Goal: Task Accomplishment & Management: Use online tool/utility

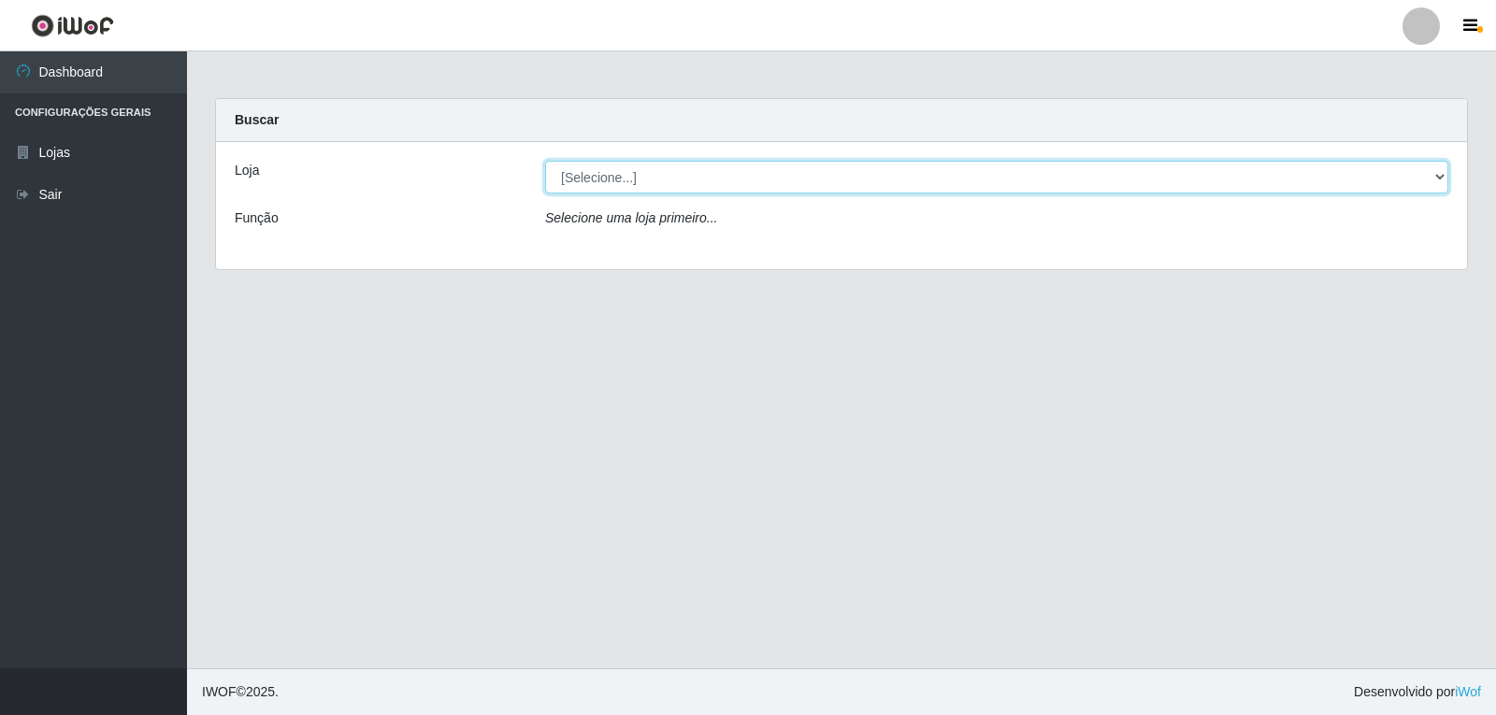
click at [715, 178] on select "[Selecione...] [PERSON_NAME] Atacadão - [PERSON_NAME]" at bounding box center [996, 177] width 903 height 33
select select "523"
click at [545, 161] on select "[Selecione...] [PERSON_NAME] Atacadão - [PERSON_NAME]" at bounding box center [996, 177] width 903 height 33
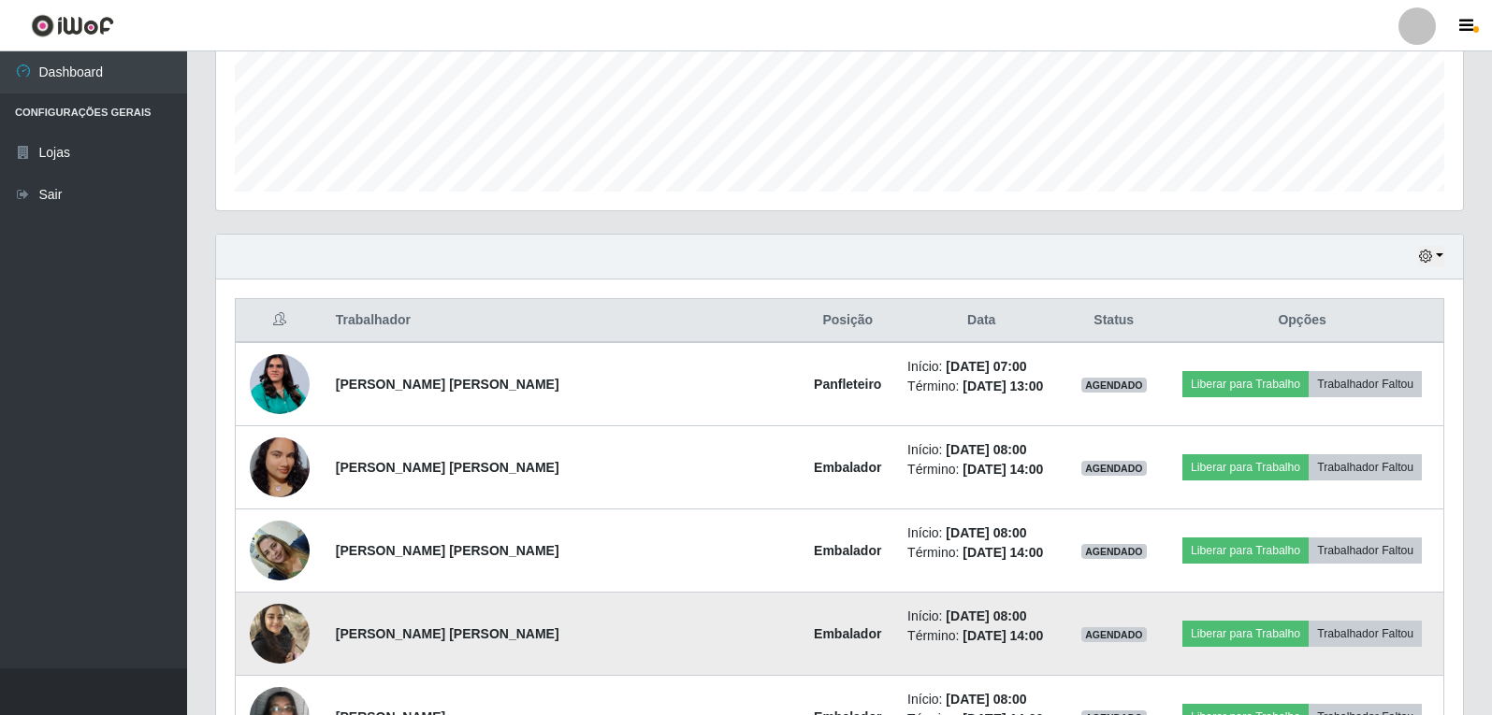
scroll to position [465, 0]
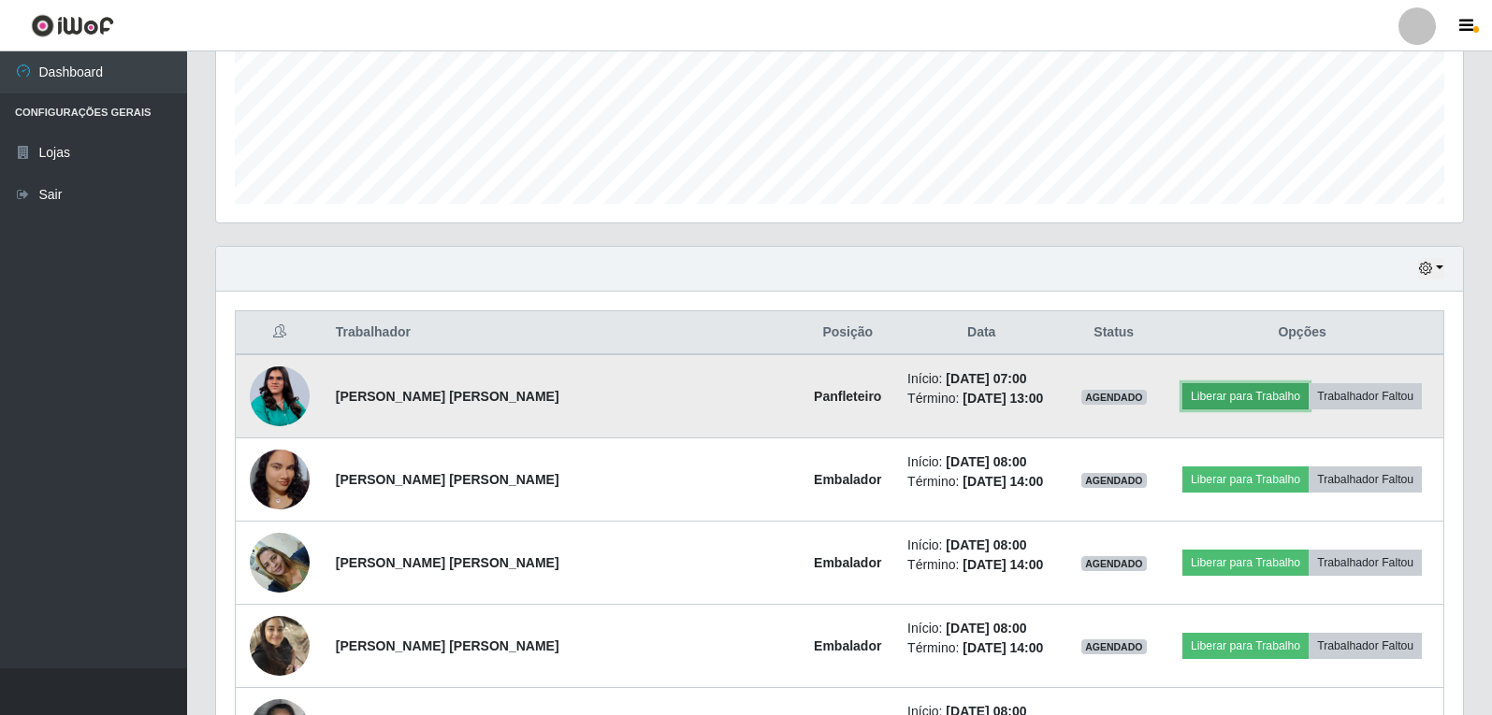
click at [1196, 396] on button "Liberar para Trabalho" at bounding box center [1245, 396] width 126 height 26
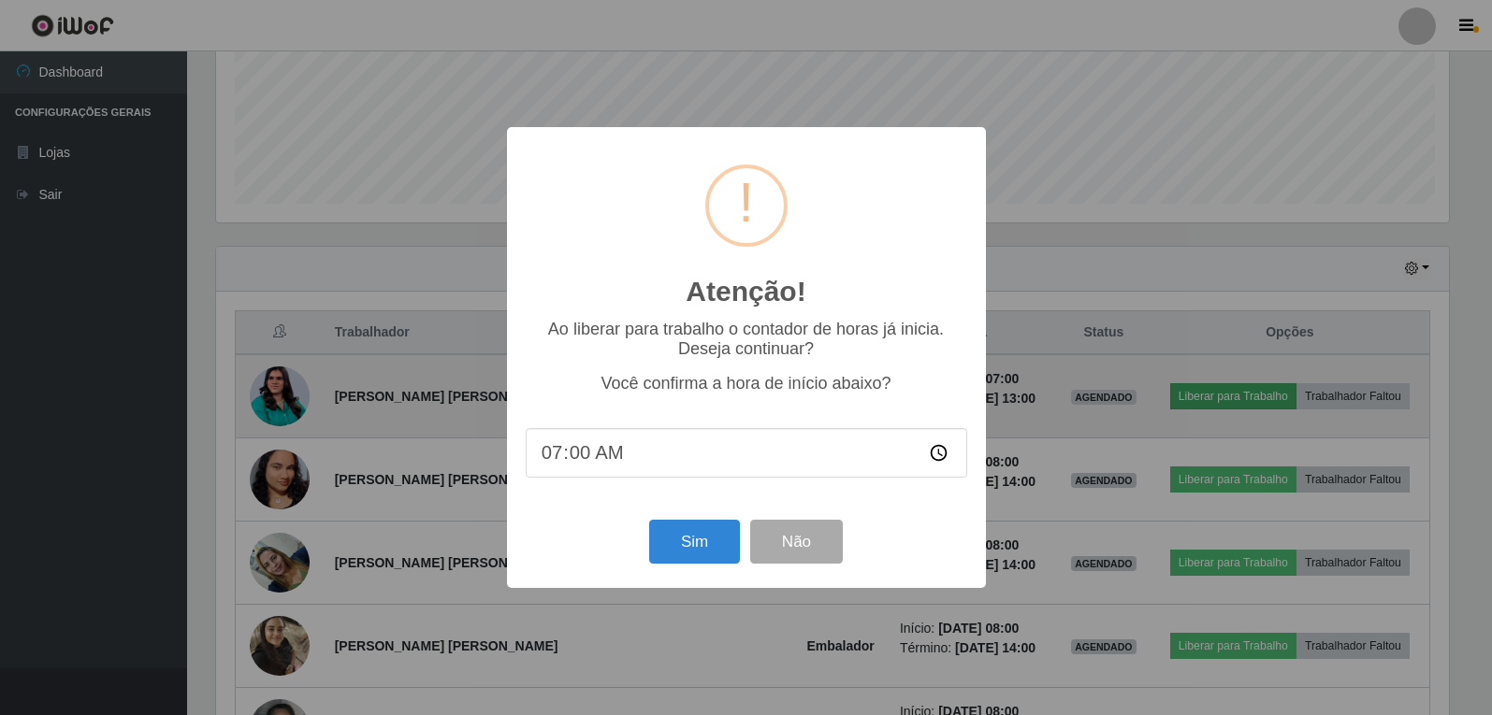
scroll to position [388, 1237]
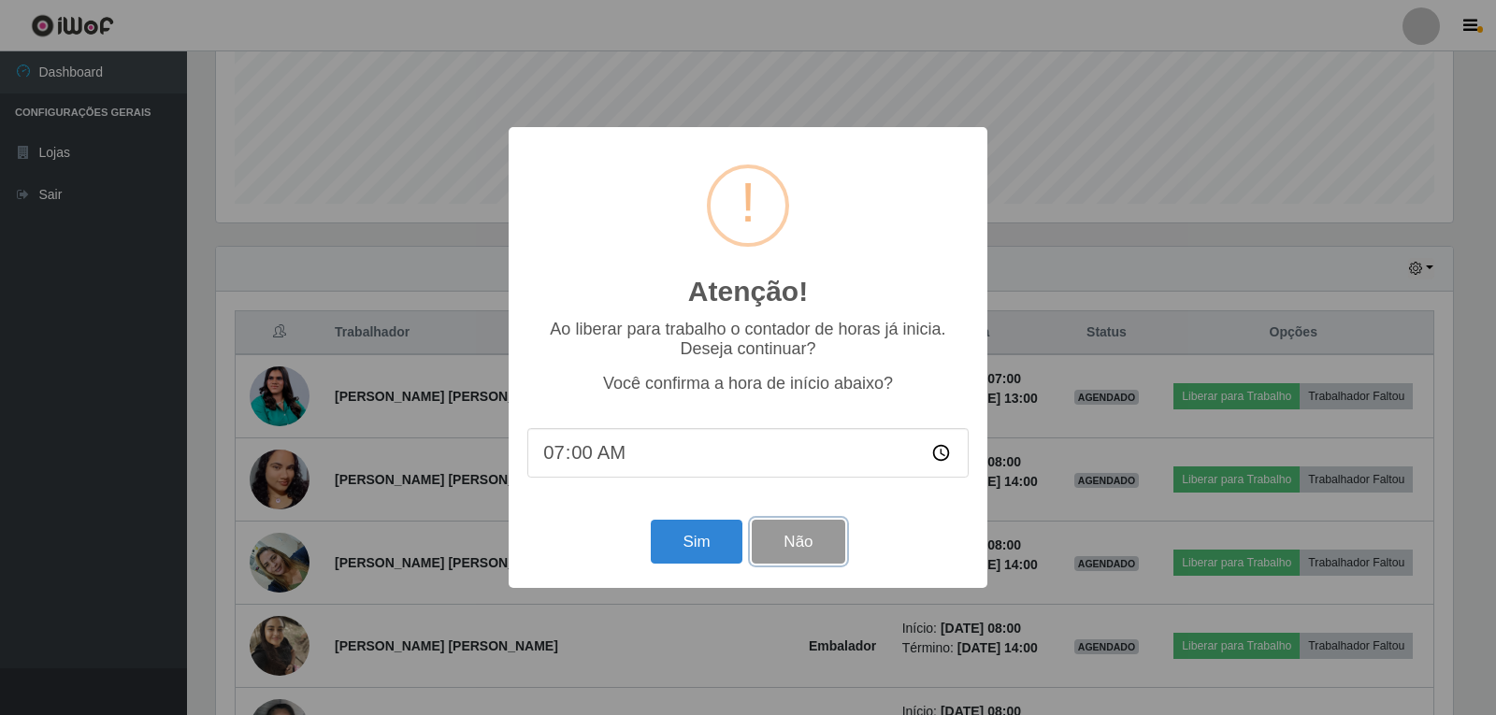
click at [836, 540] on button "Não" at bounding box center [798, 542] width 93 height 44
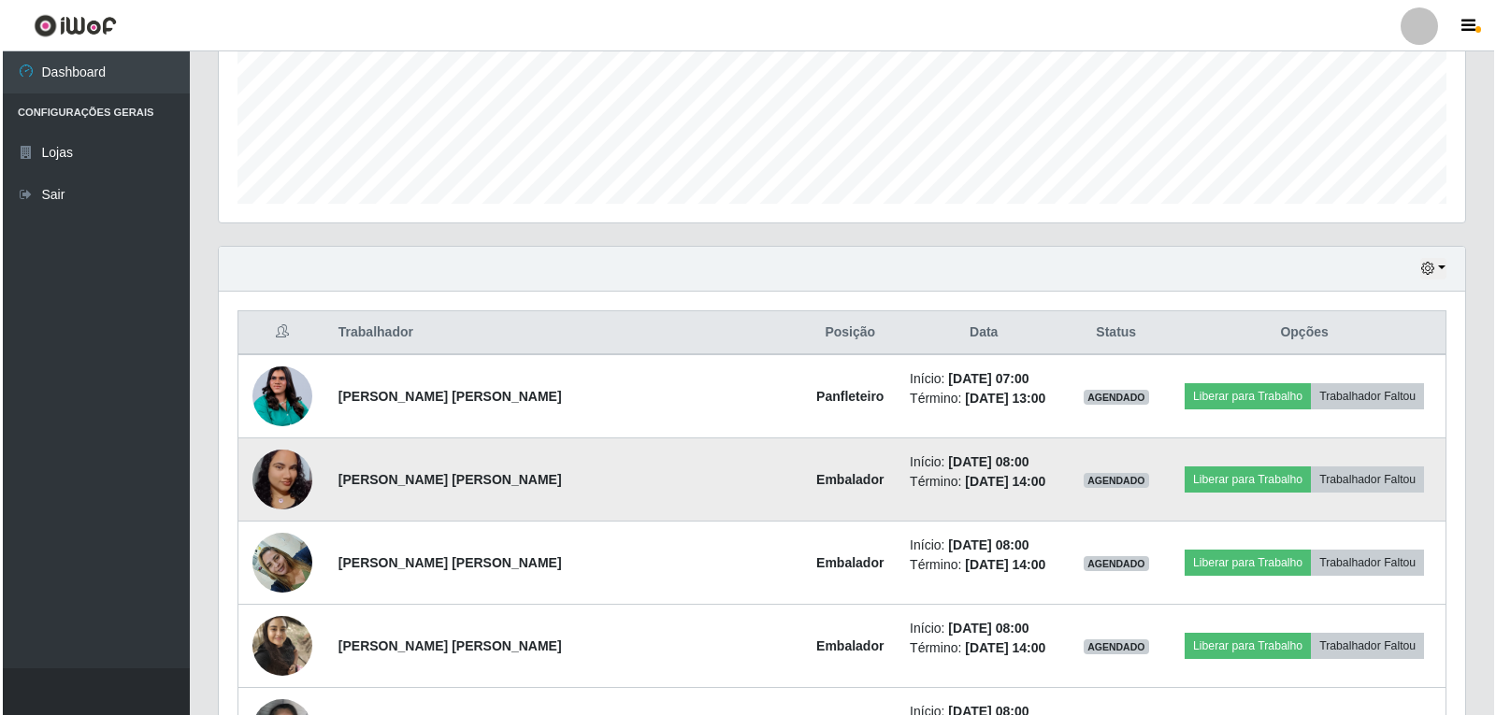
scroll to position [388, 1247]
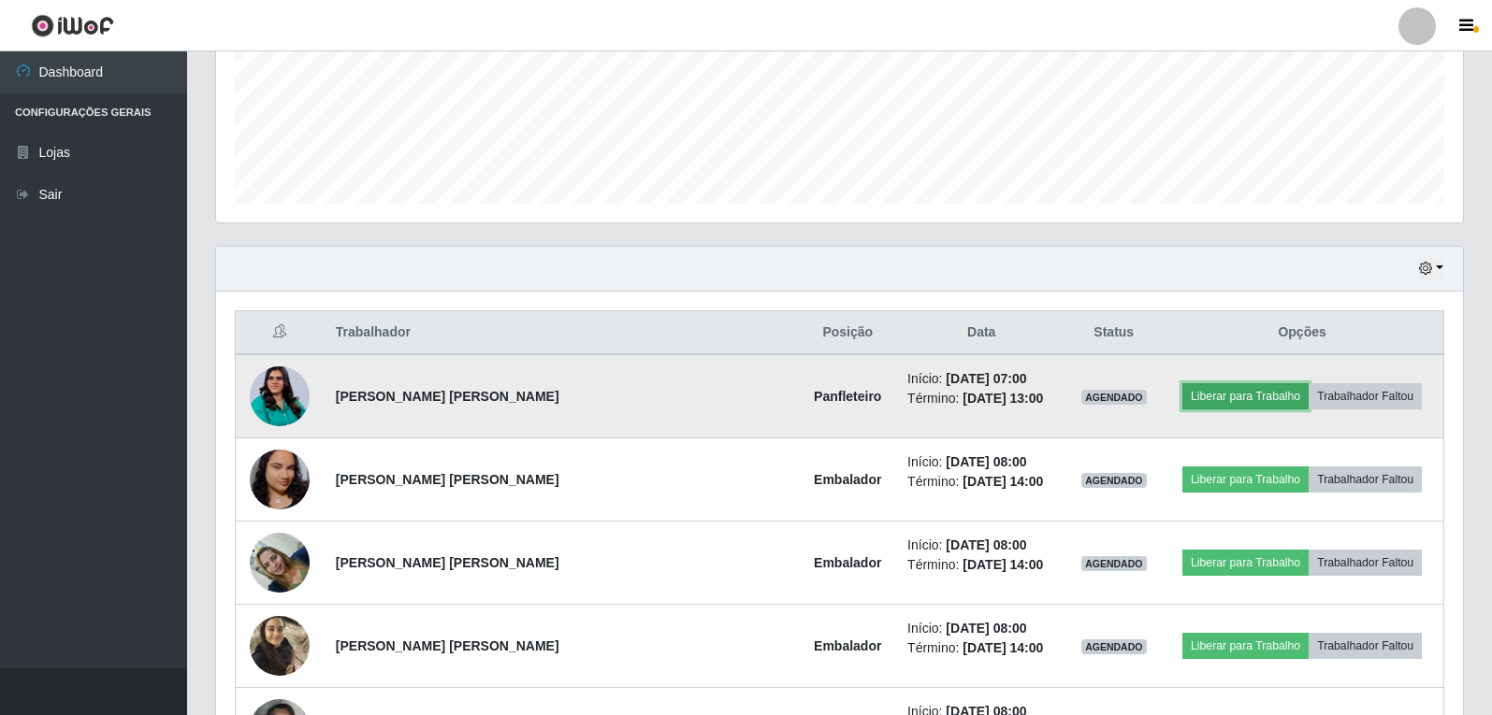
click at [1194, 390] on button "Liberar para Trabalho" at bounding box center [1245, 396] width 126 height 26
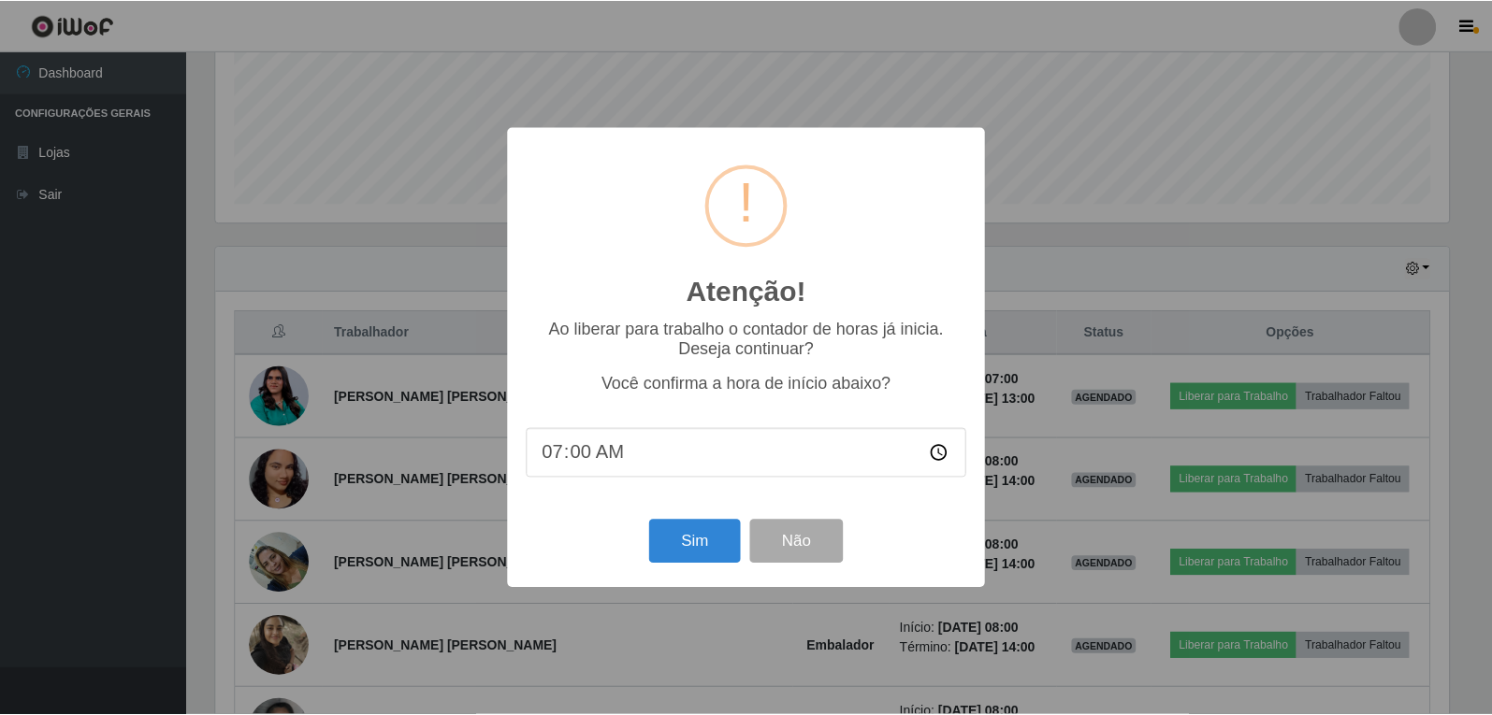
scroll to position [388, 1237]
click at [734, 541] on button "Sim" at bounding box center [696, 542] width 91 height 44
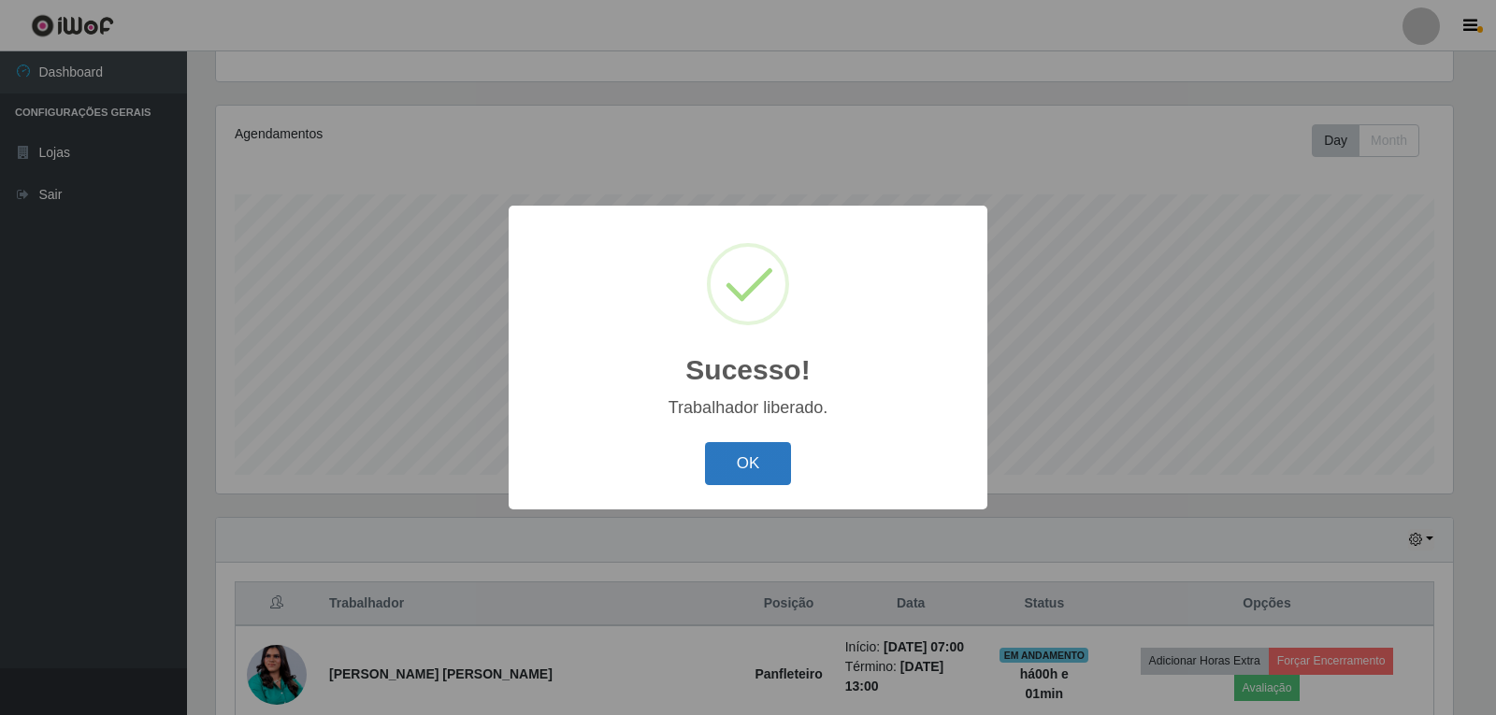
click at [767, 477] on button "OK" at bounding box center [748, 464] width 87 height 44
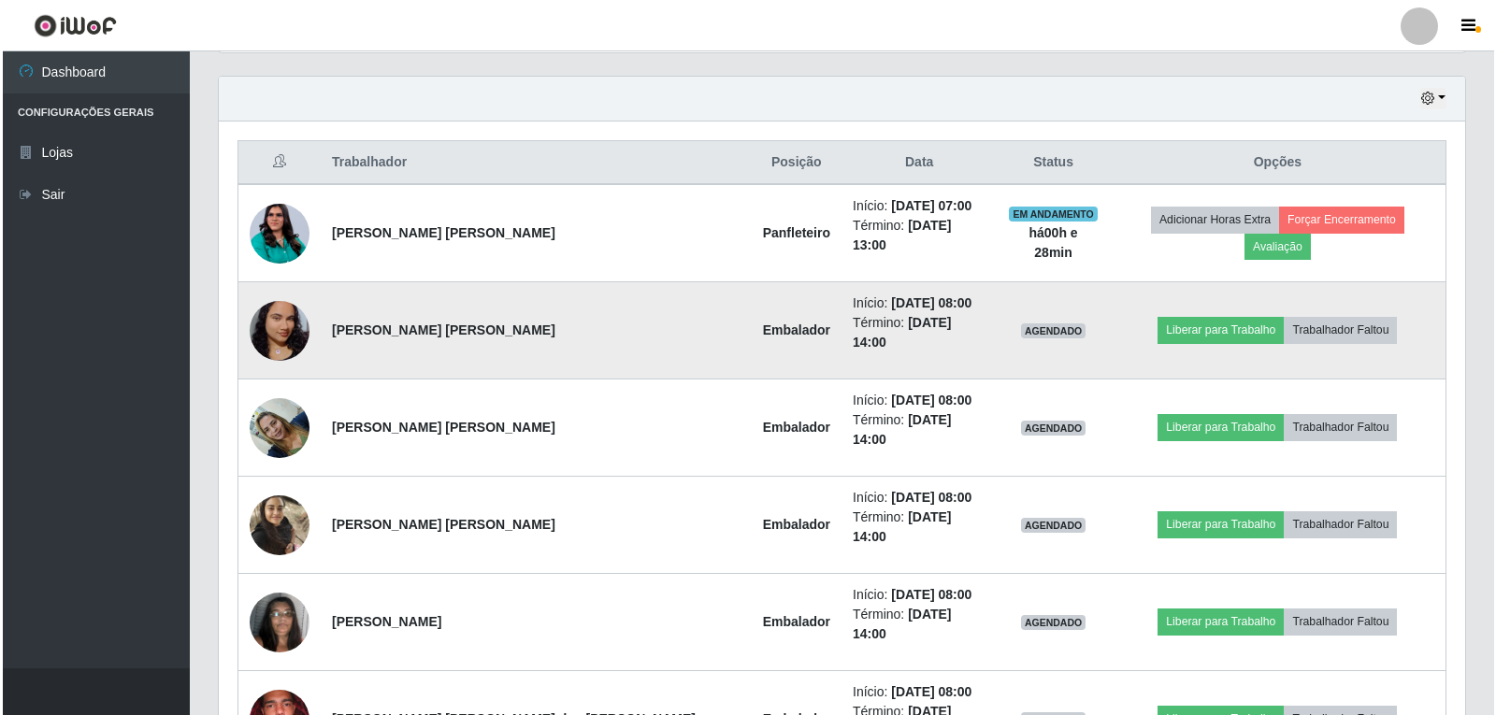
scroll to position [642, 0]
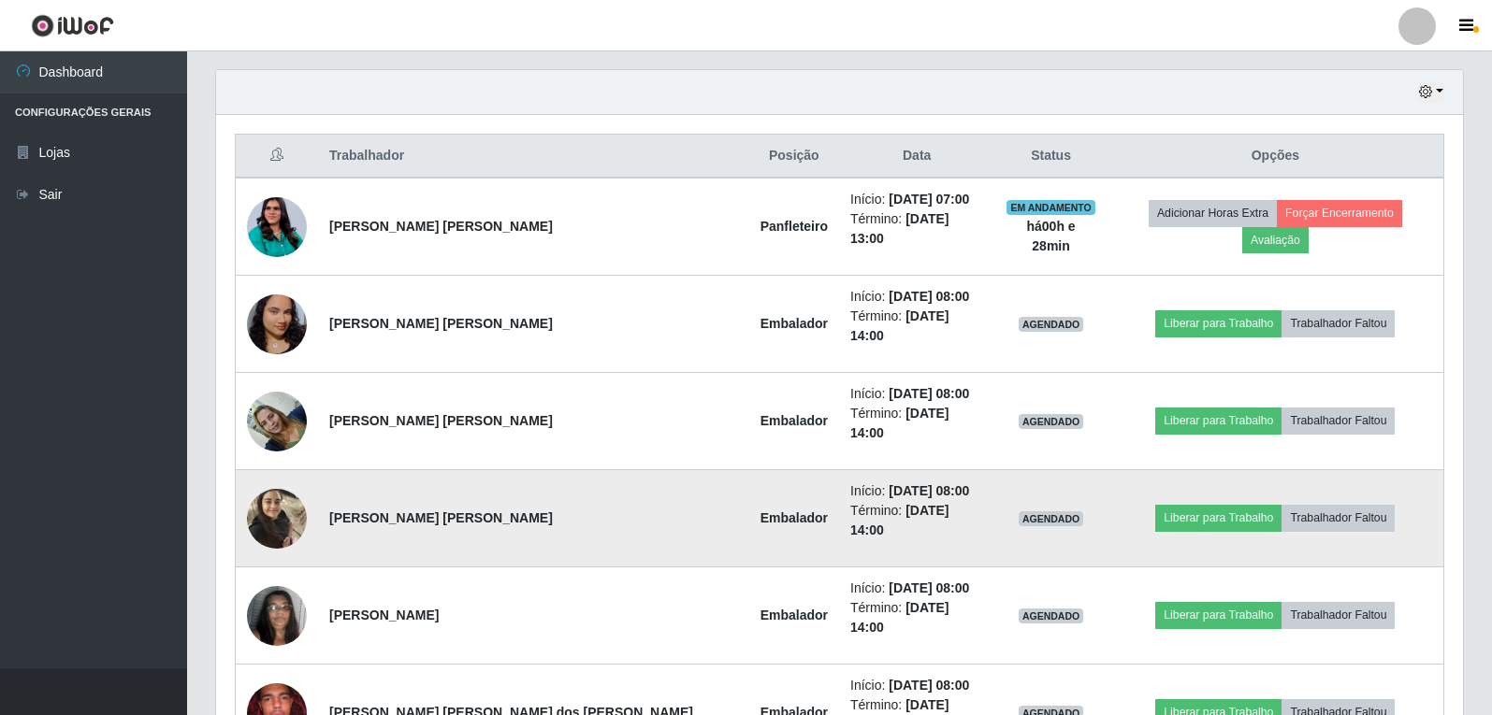
click at [303, 479] on img at bounding box center [277, 518] width 60 height 79
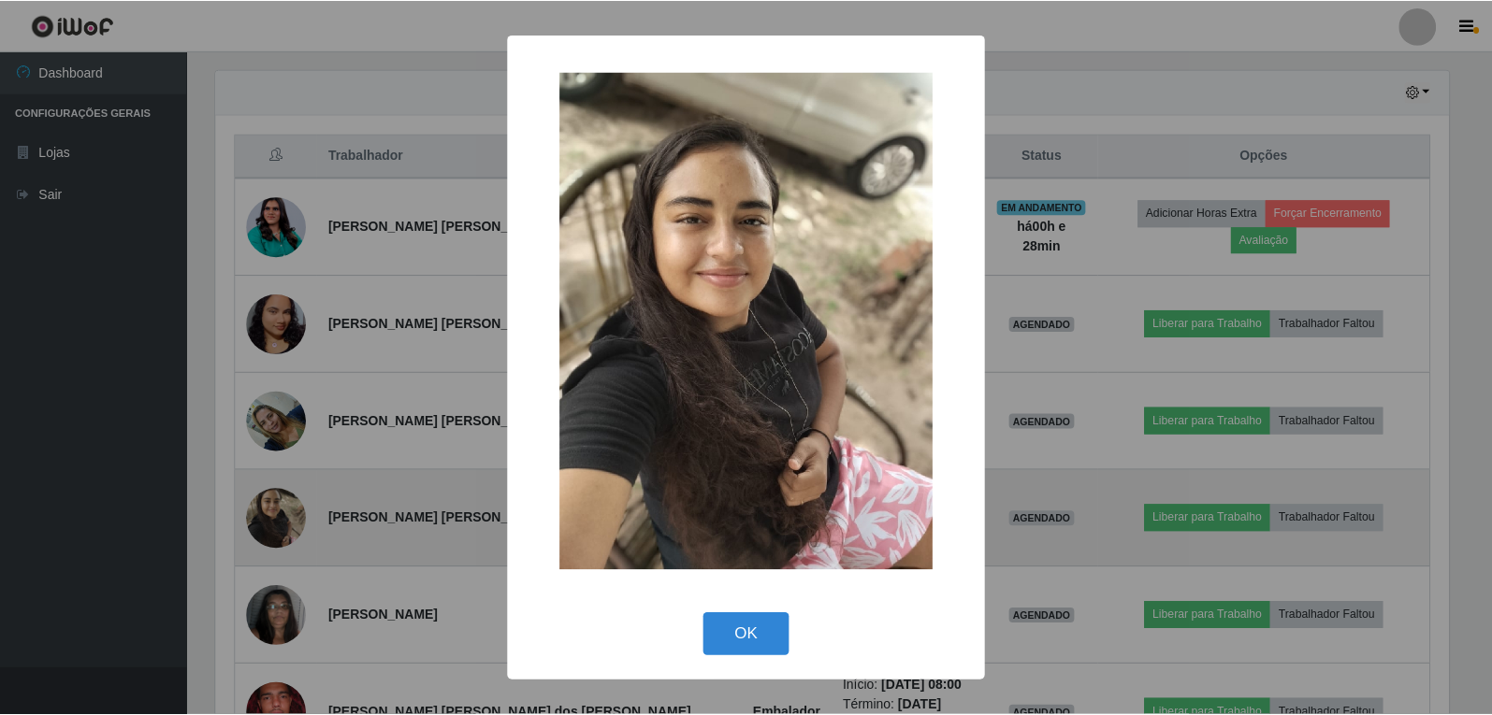
scroll to position [388, 1237]
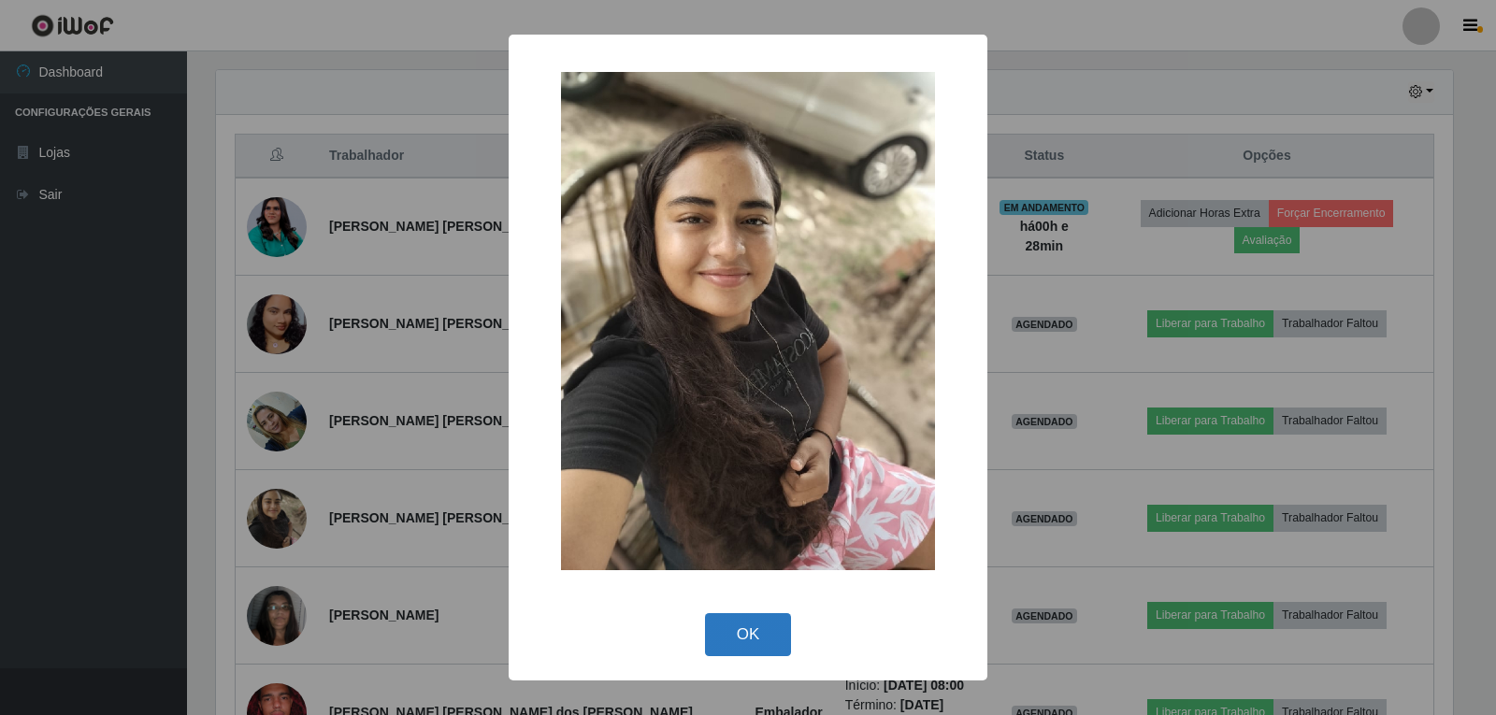
click at [736, 632] on button "OK" at bounding box center [748, 635] width 87 height 44
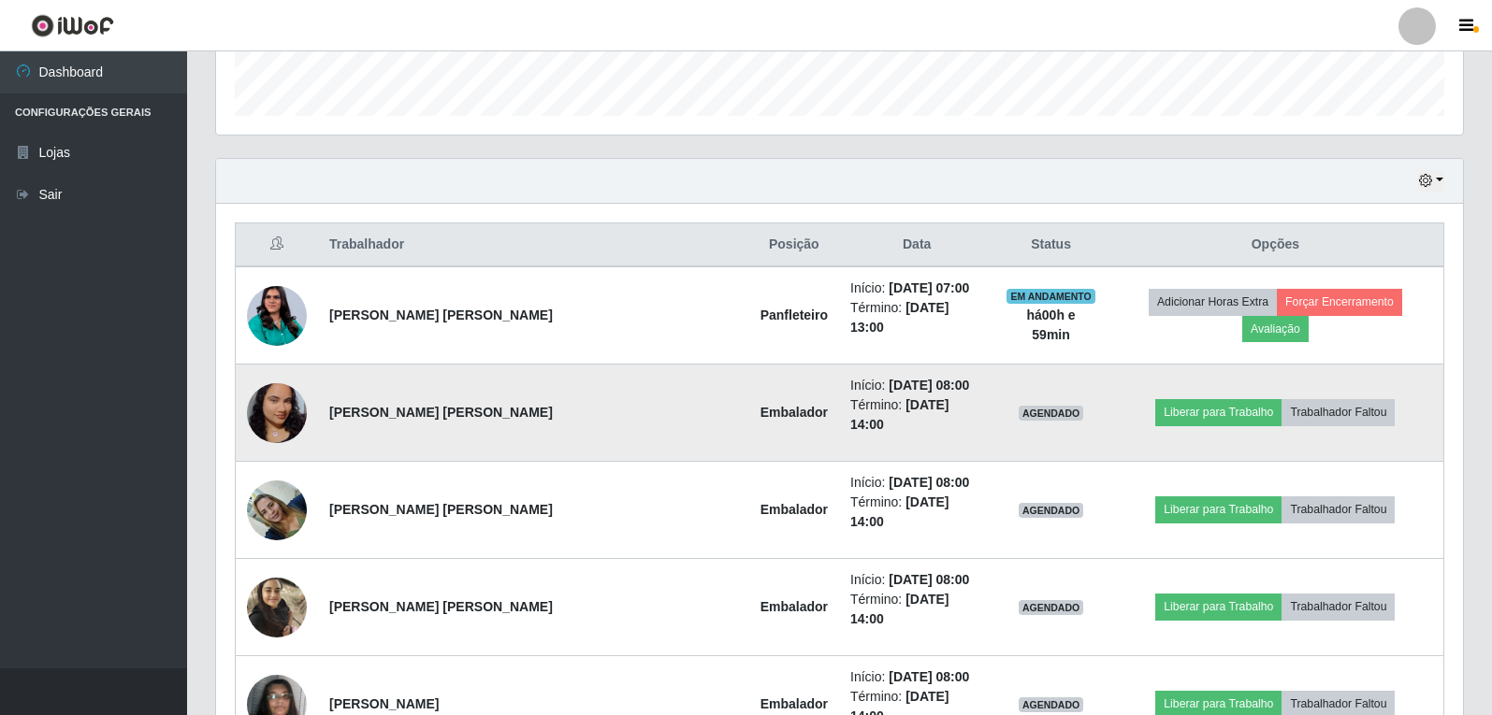
scroll to position [548, 0]
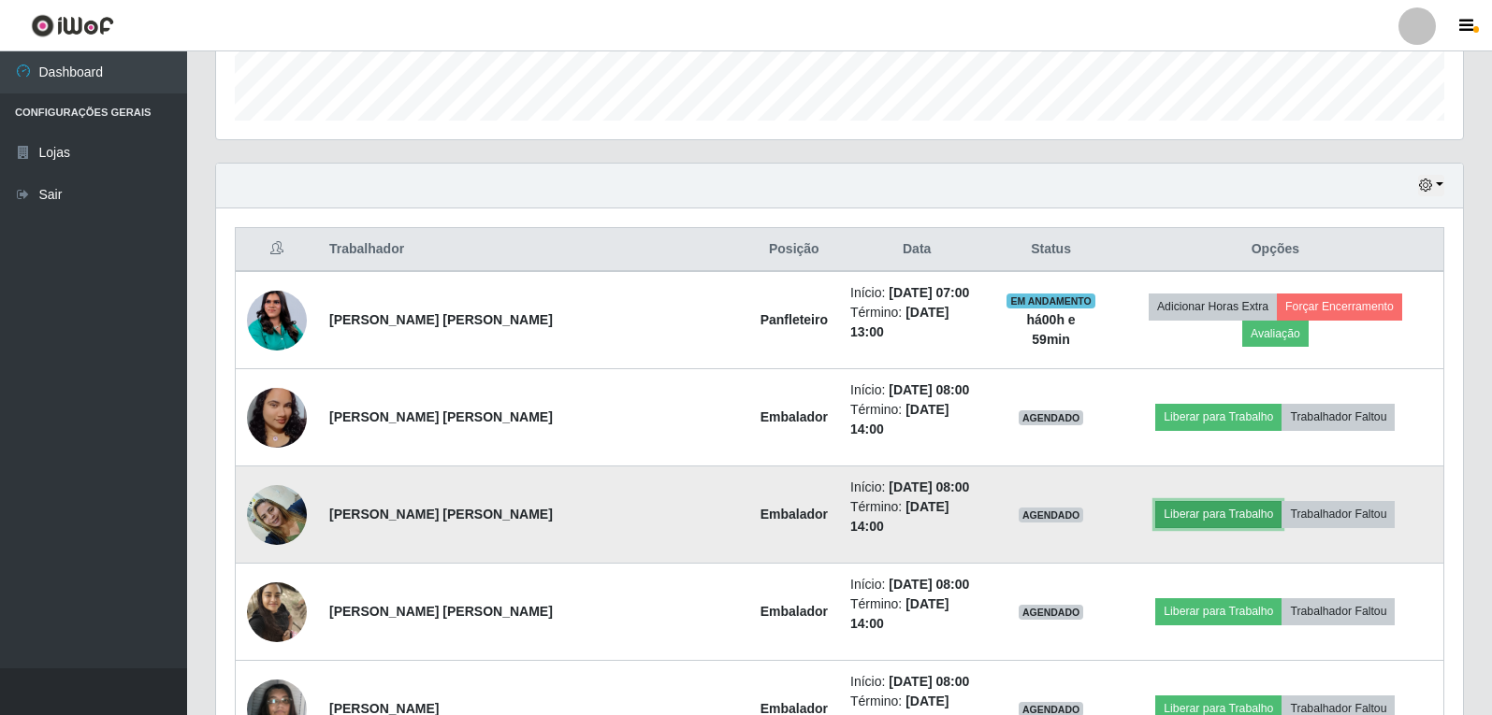
click at [1164, 501] on button "Liberar para Trabalho" at bounding box center [1218, 514] width 126 height 26
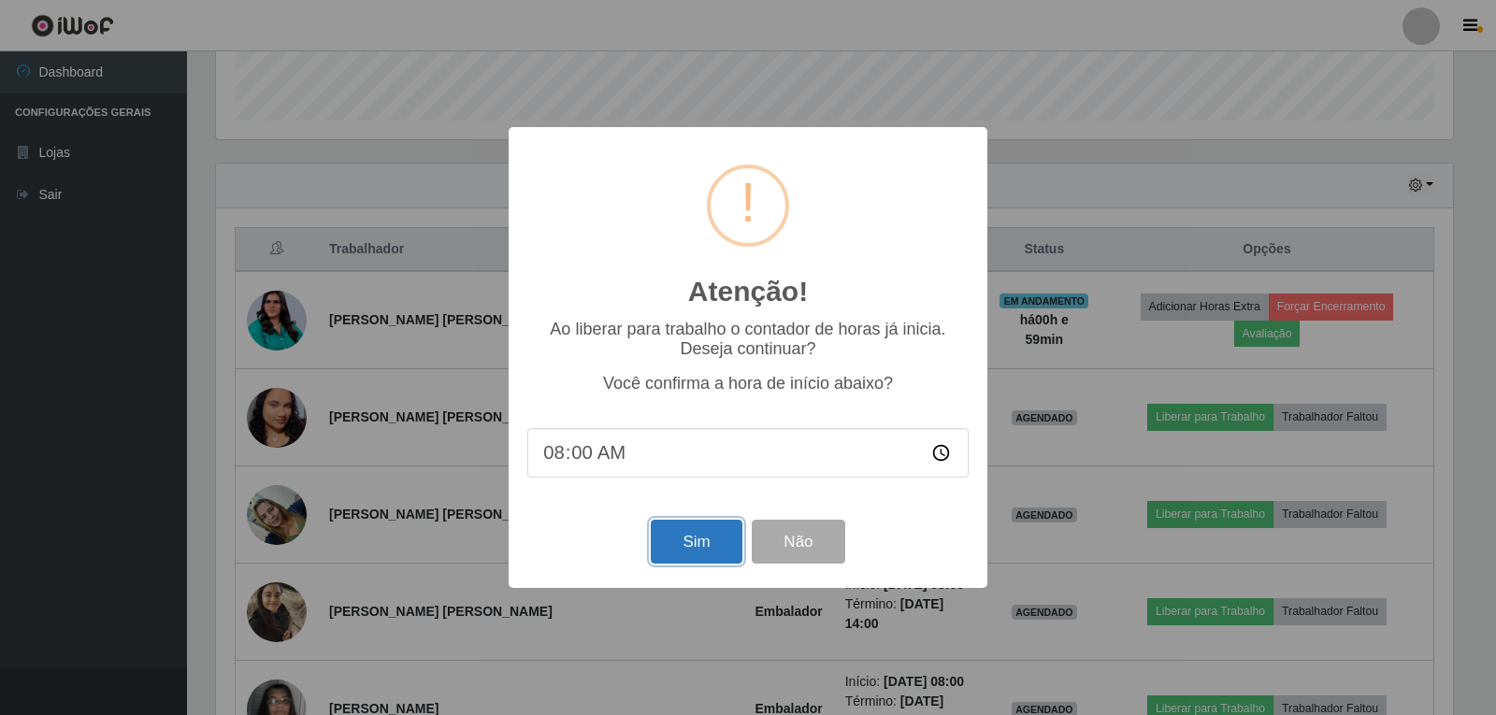
click at [683, 542] on button "Sim" at bounding box center [696, 542] width 91 height 44
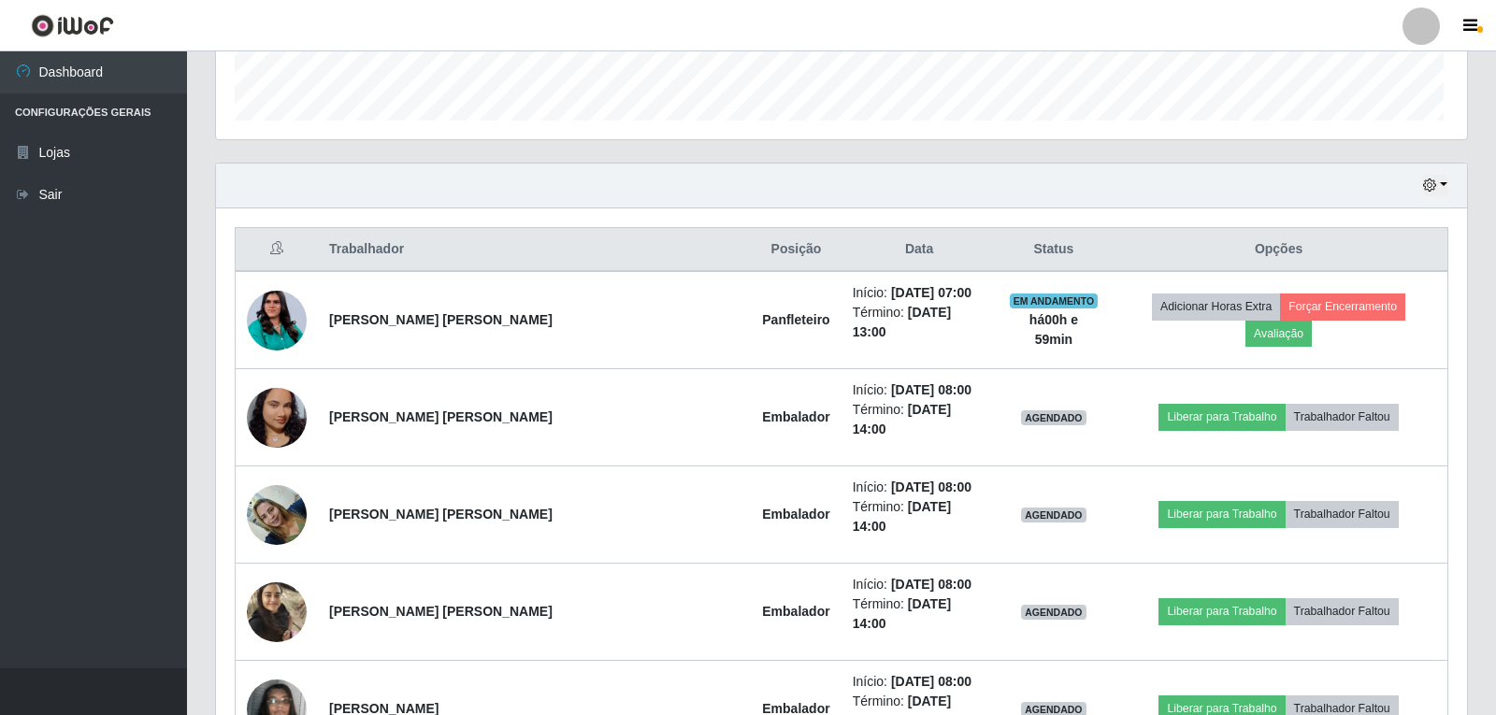
scroll to position [388, 1247]
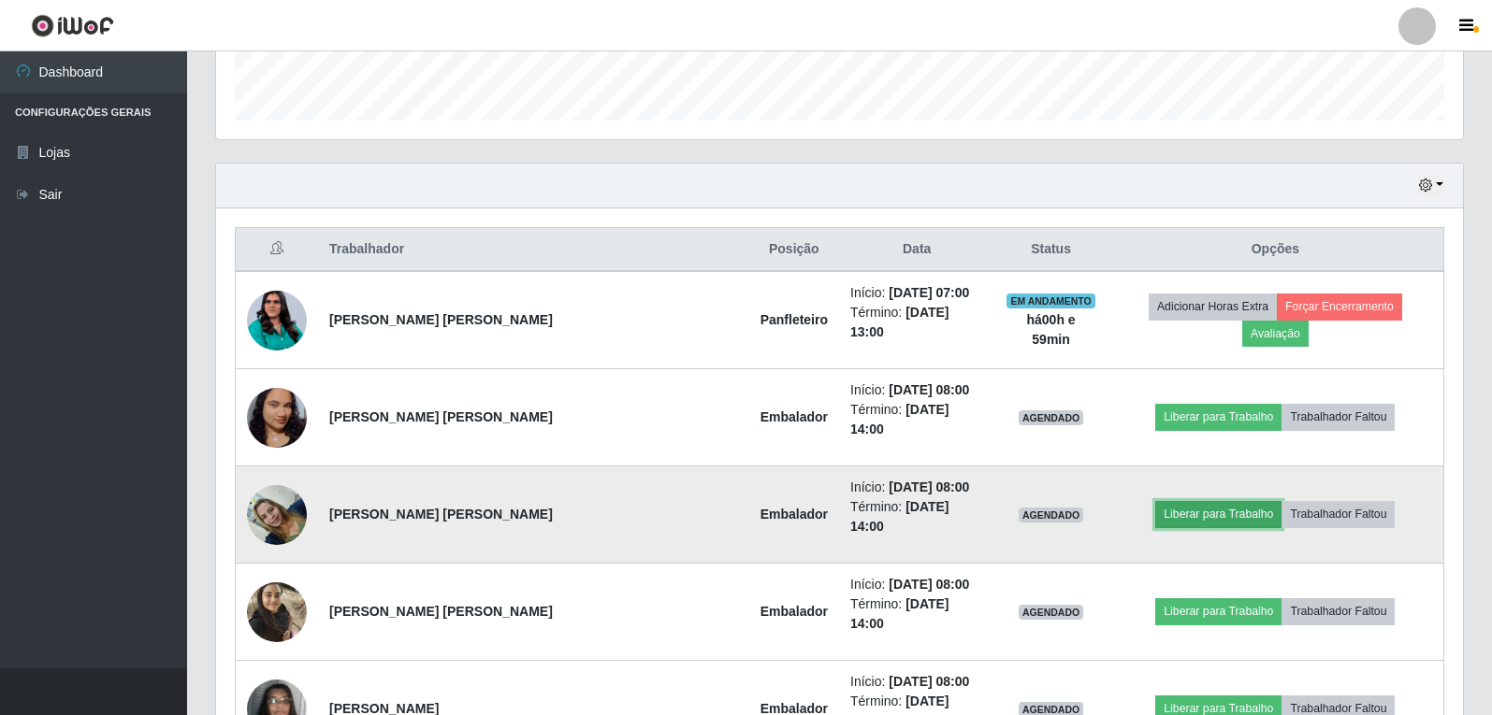
click at [1223, 501] on button "Liberar para Trabalho" at bounding box center [1218, 514] width 126 height 26
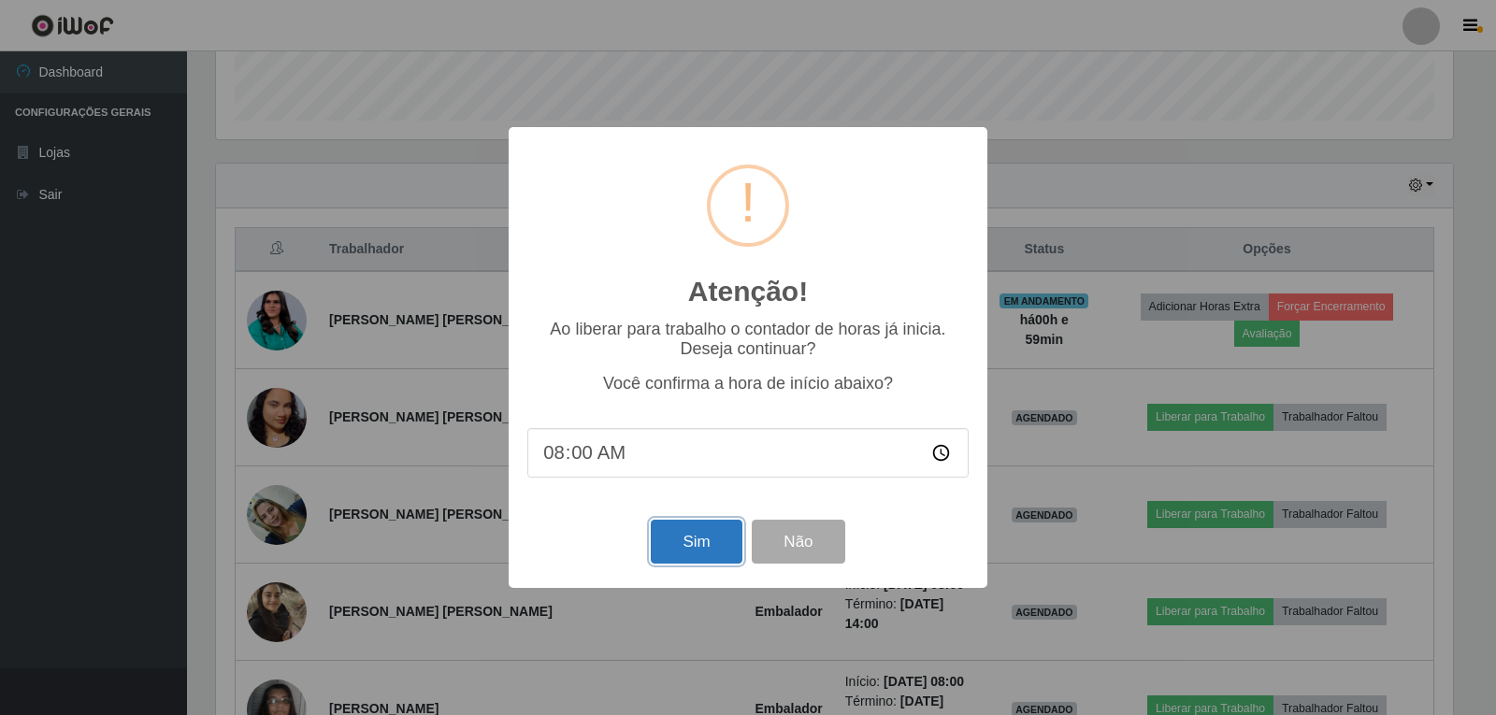
click at [705, 546] on button "Sim" at bounding box center [696, 542] width 91 height 44
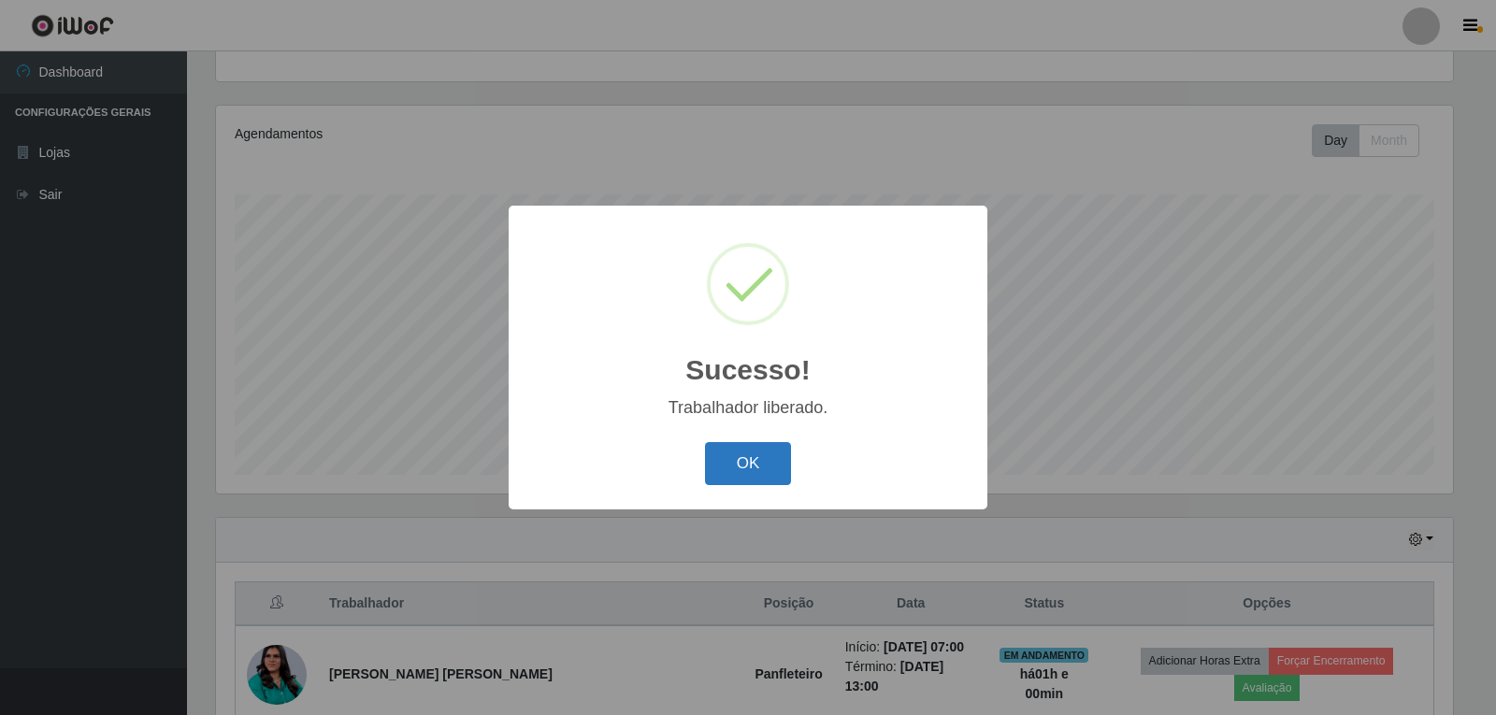
click at [759, 454] on button "OK" at bounding box center [748, 464] width 87 height 44
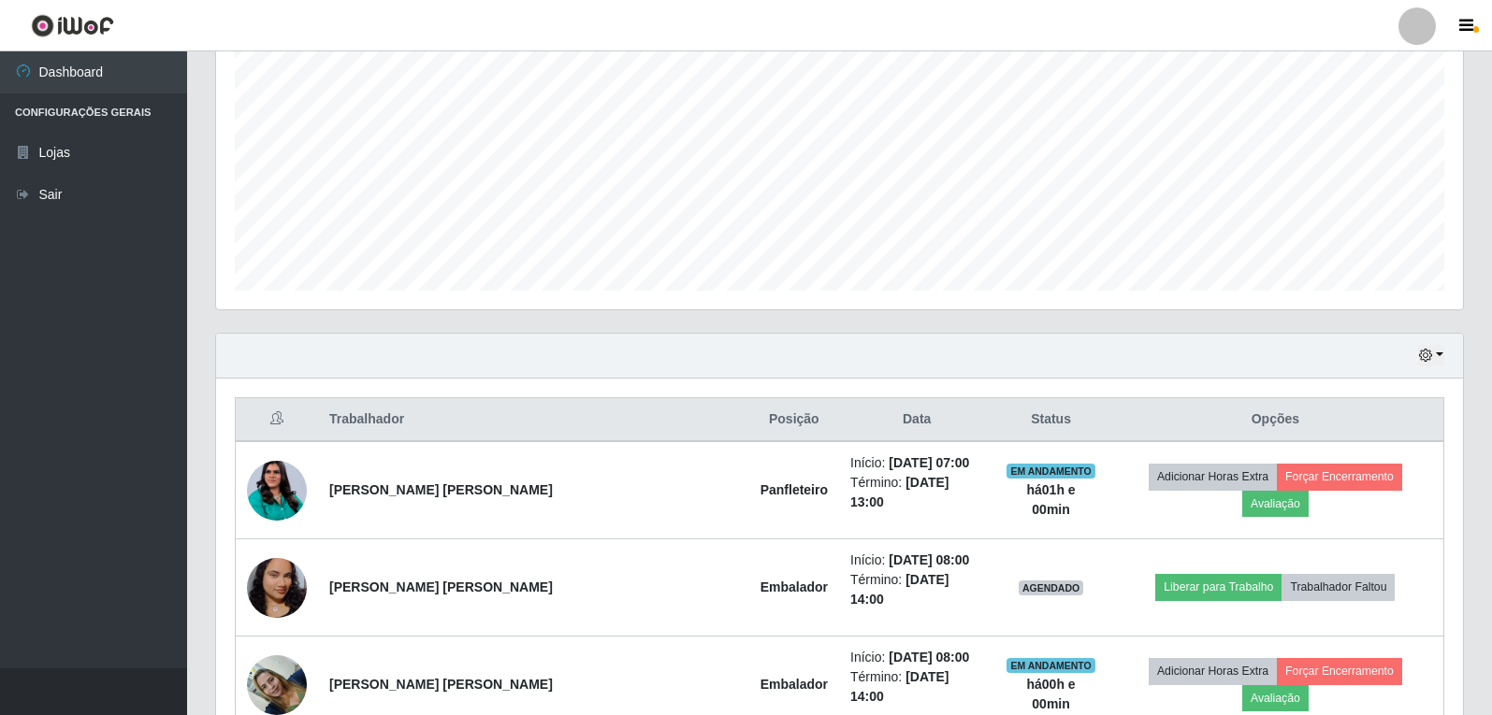
scroll to position [381, 0]
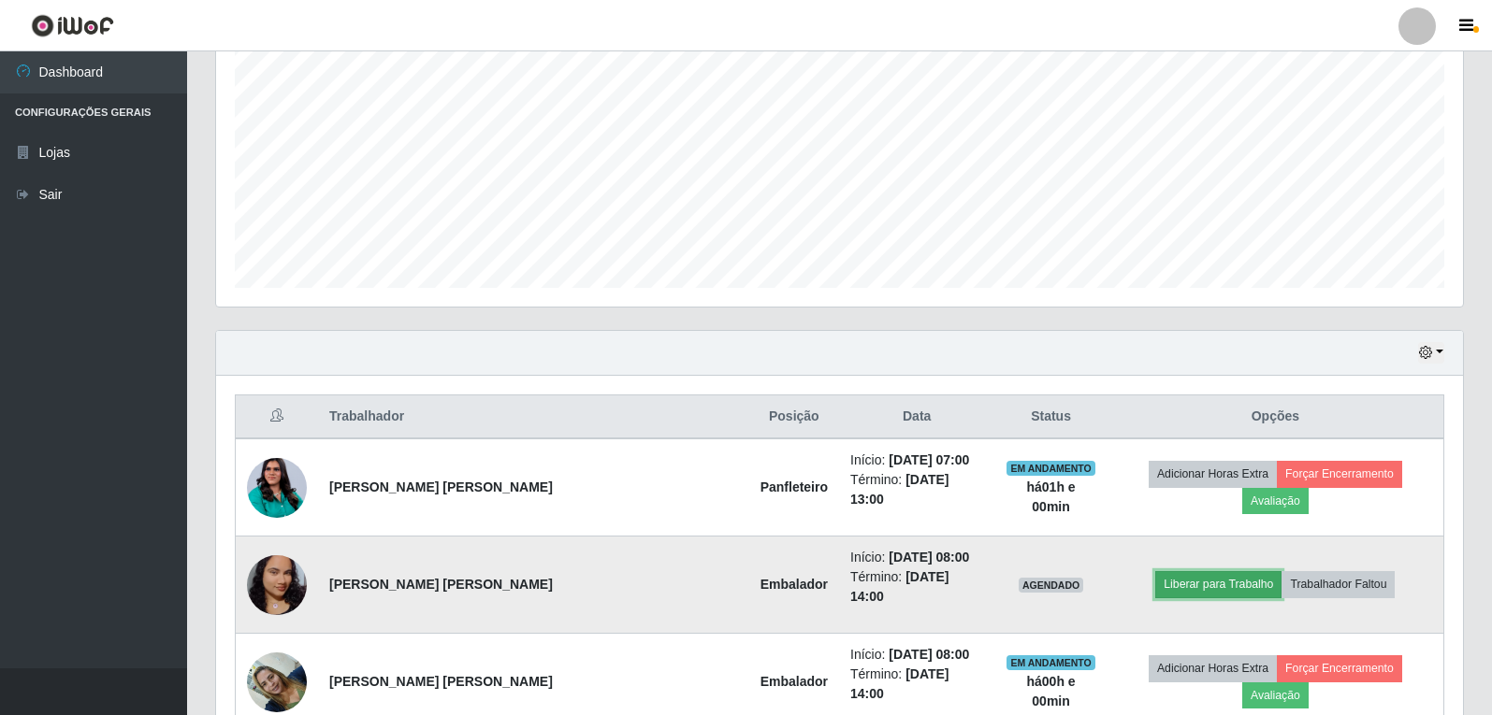
click at [1178, 571] on button "Liberar para Trabalho" at bounding box center [1218, 584] width 126 height 26
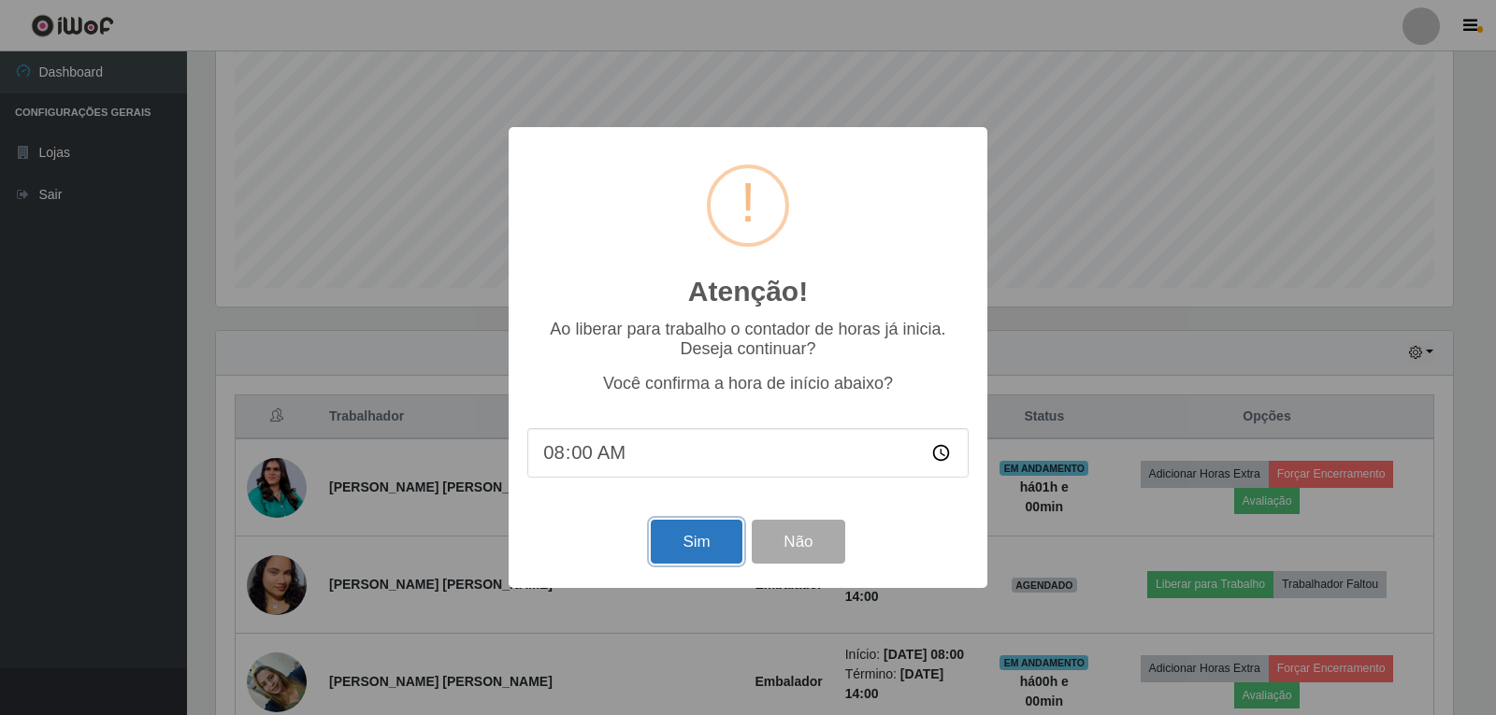
click at [722, 553] on button "Sim" at bounding box center [696, 542] width 91 height 44
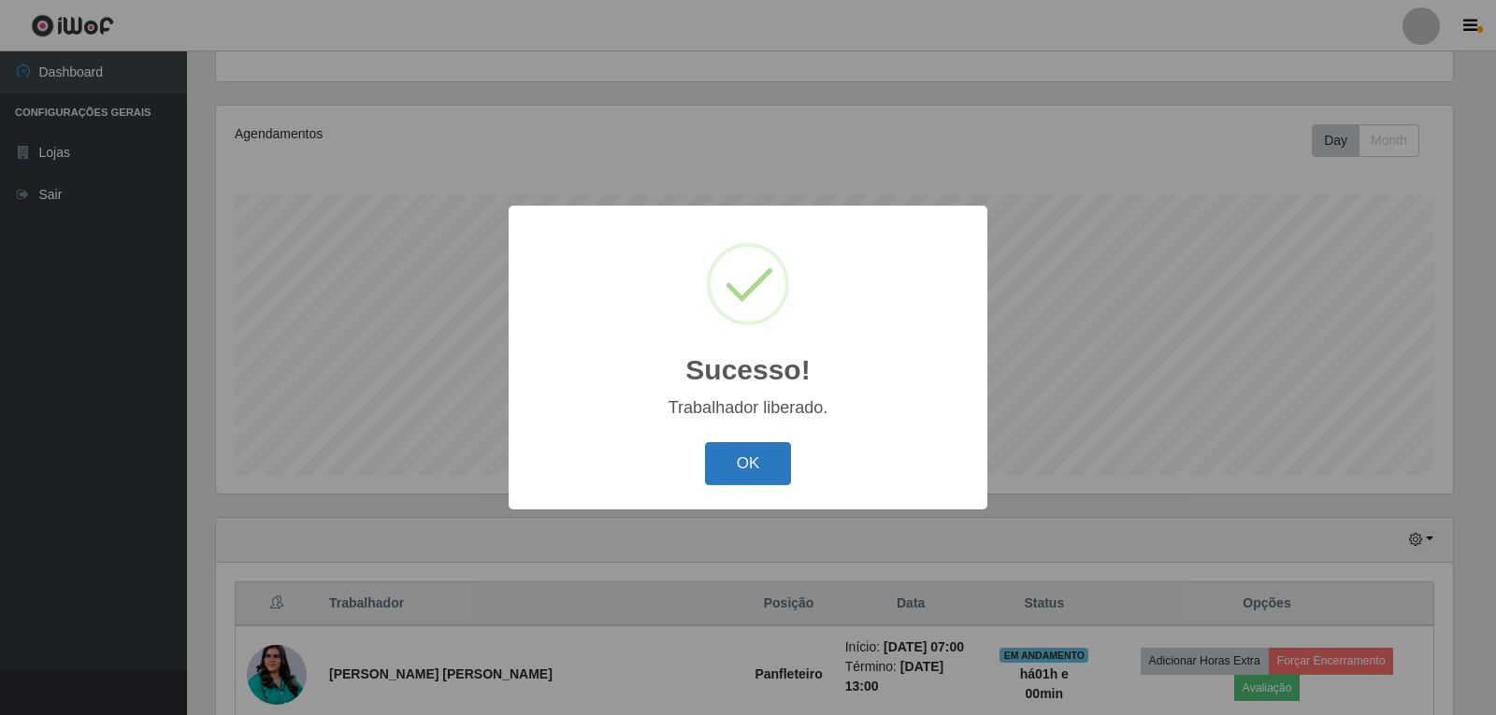
click at [742, 476] on button "OK" at bounding box center [748, 464] width 87 height 44
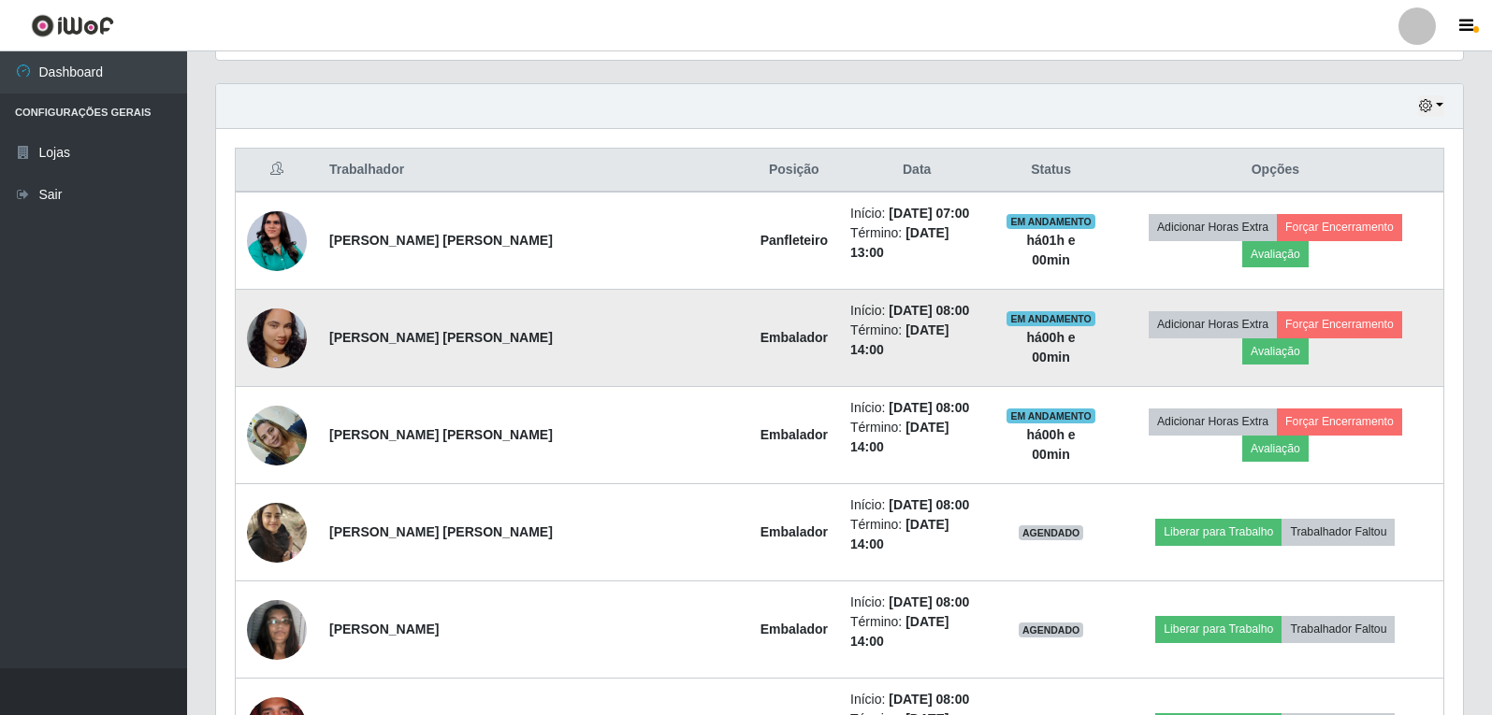
scroll to position [661, 0]
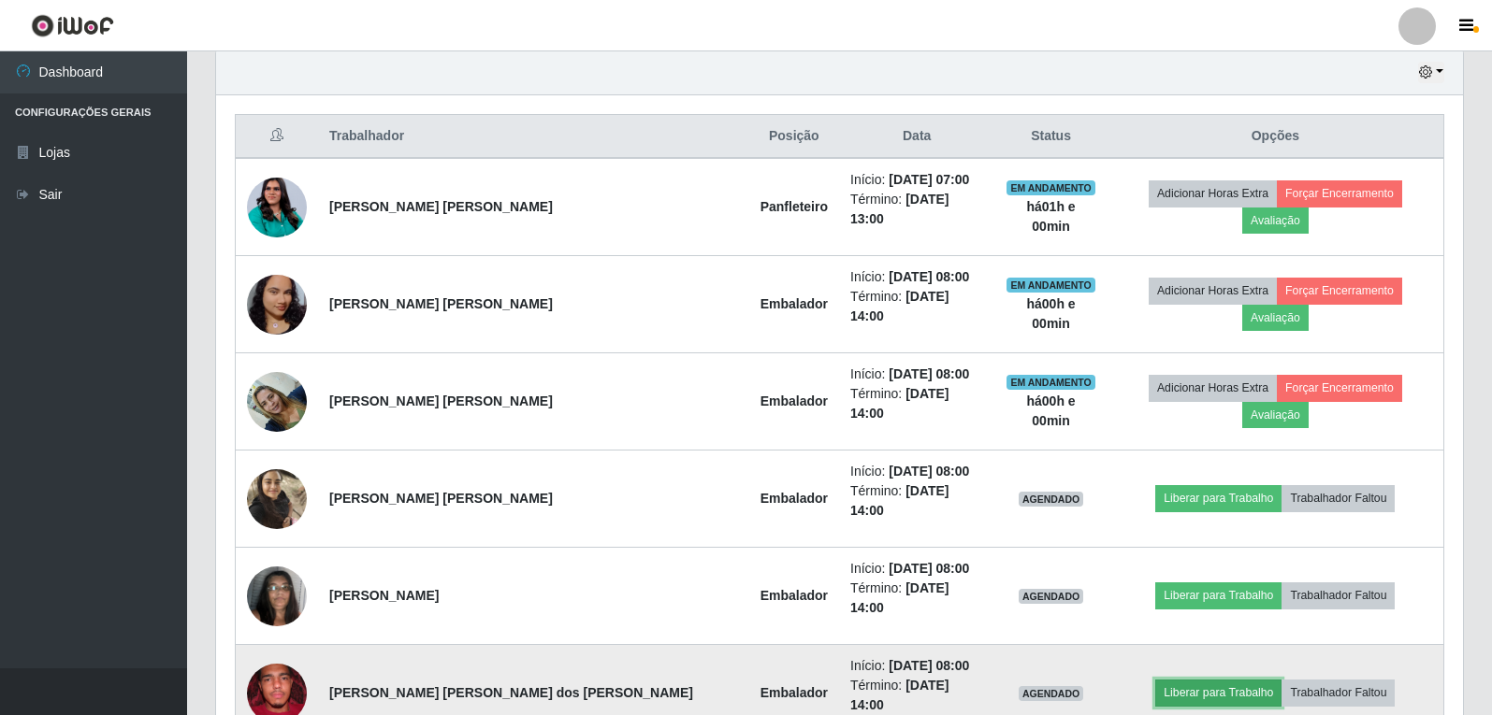
click at [1155, 680] on button "Liberar para Trabalho" at bounding box center [1218, 693] width 126 height 26
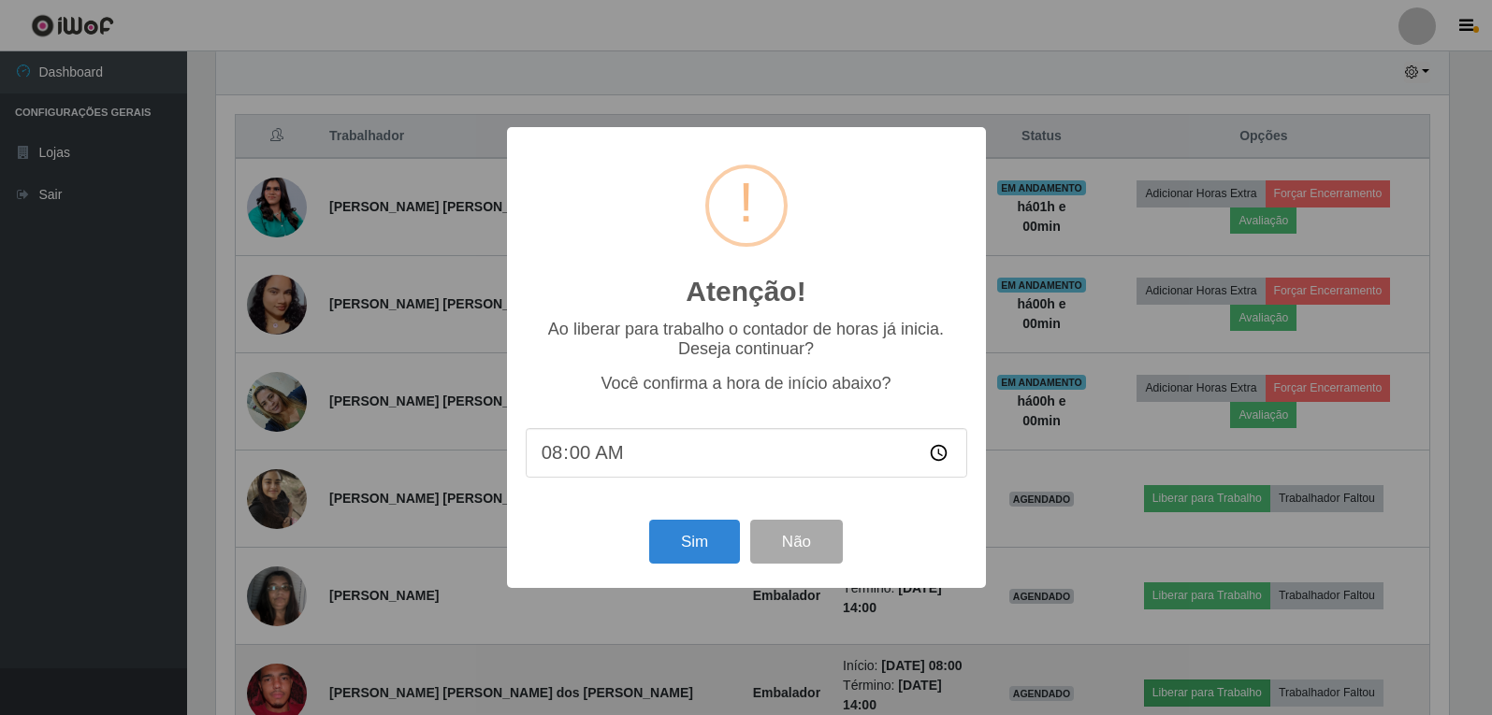
scroll to position [388, 1237]
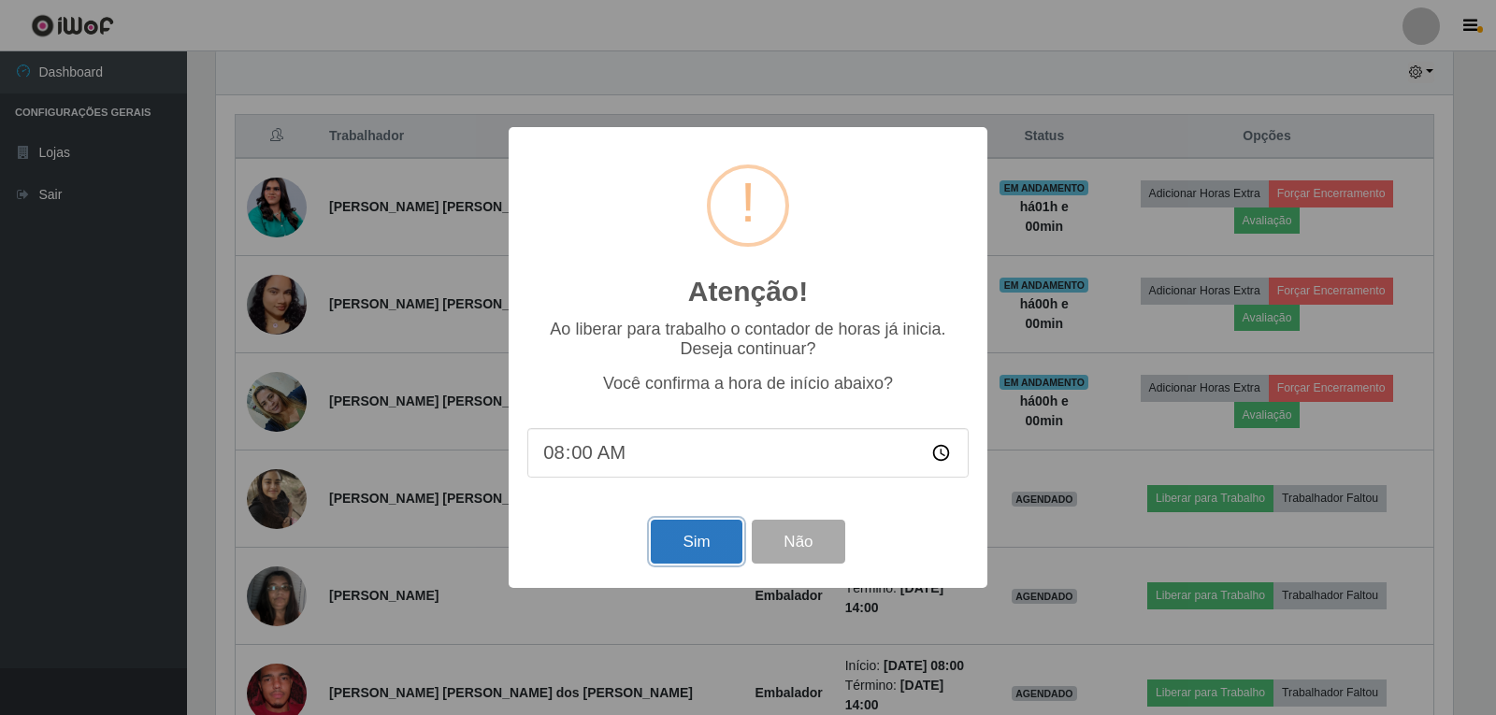
click at [703, 554] on button "Sim" at bounding box center [696, 542] width 91 height 44
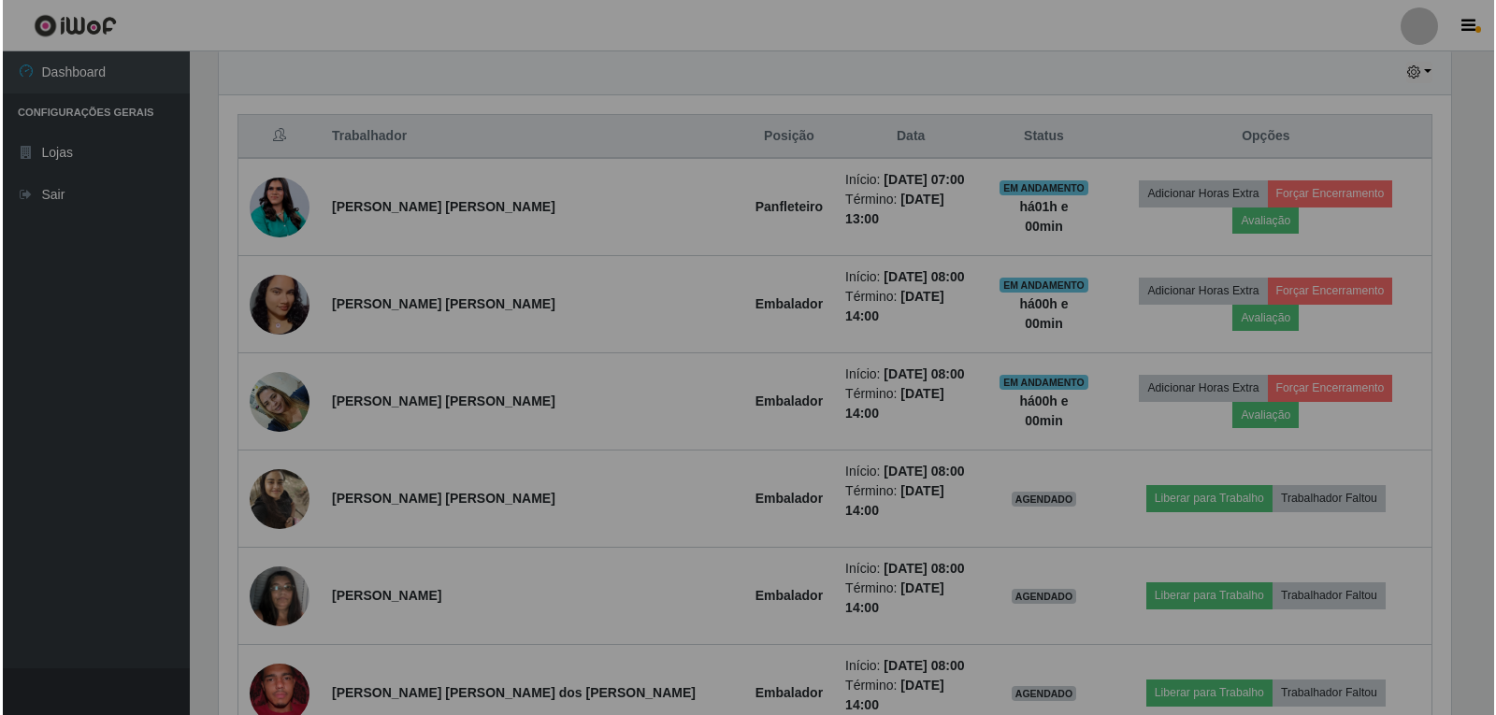
scroll to position [0, 0]
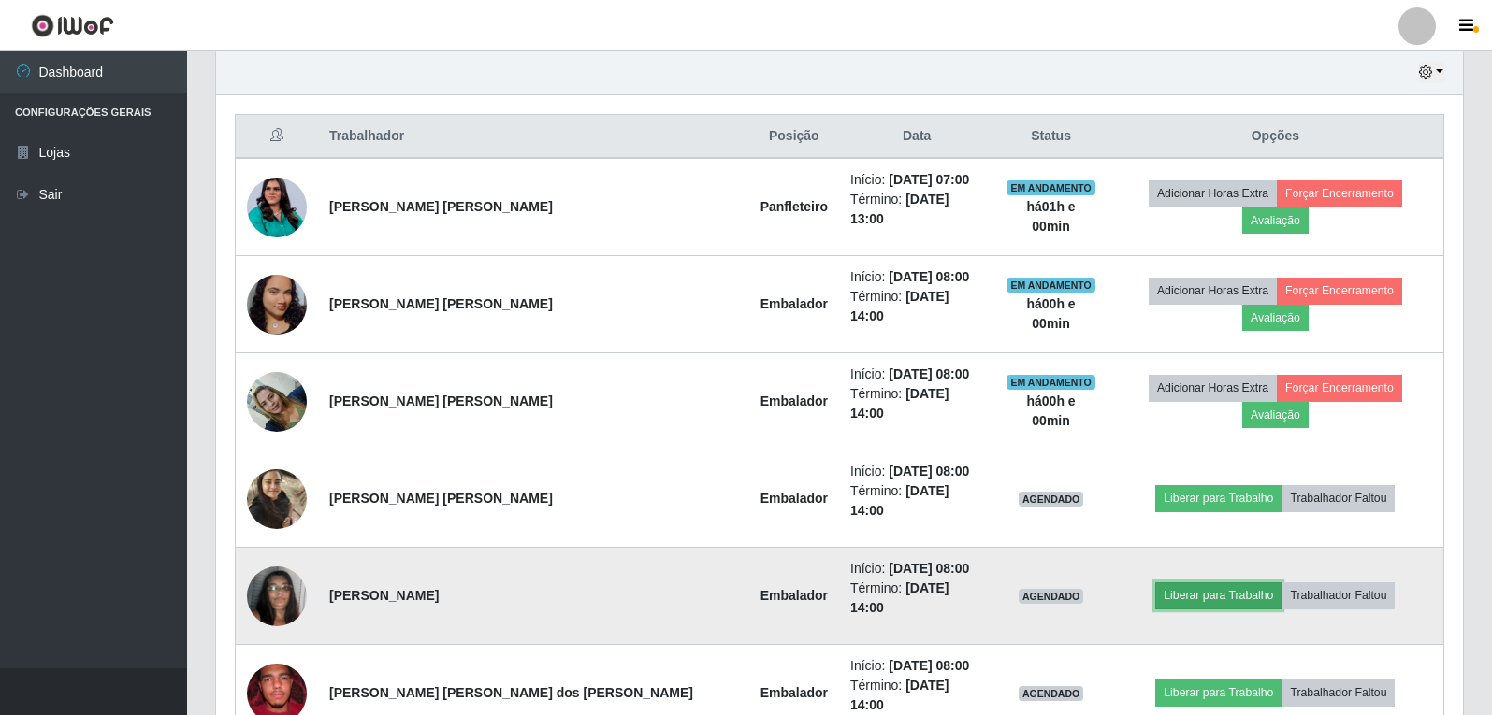
click at [1161, 583] on button "Liberar para Trabalho" at bounding box center [1218, 596] width 126 height 26
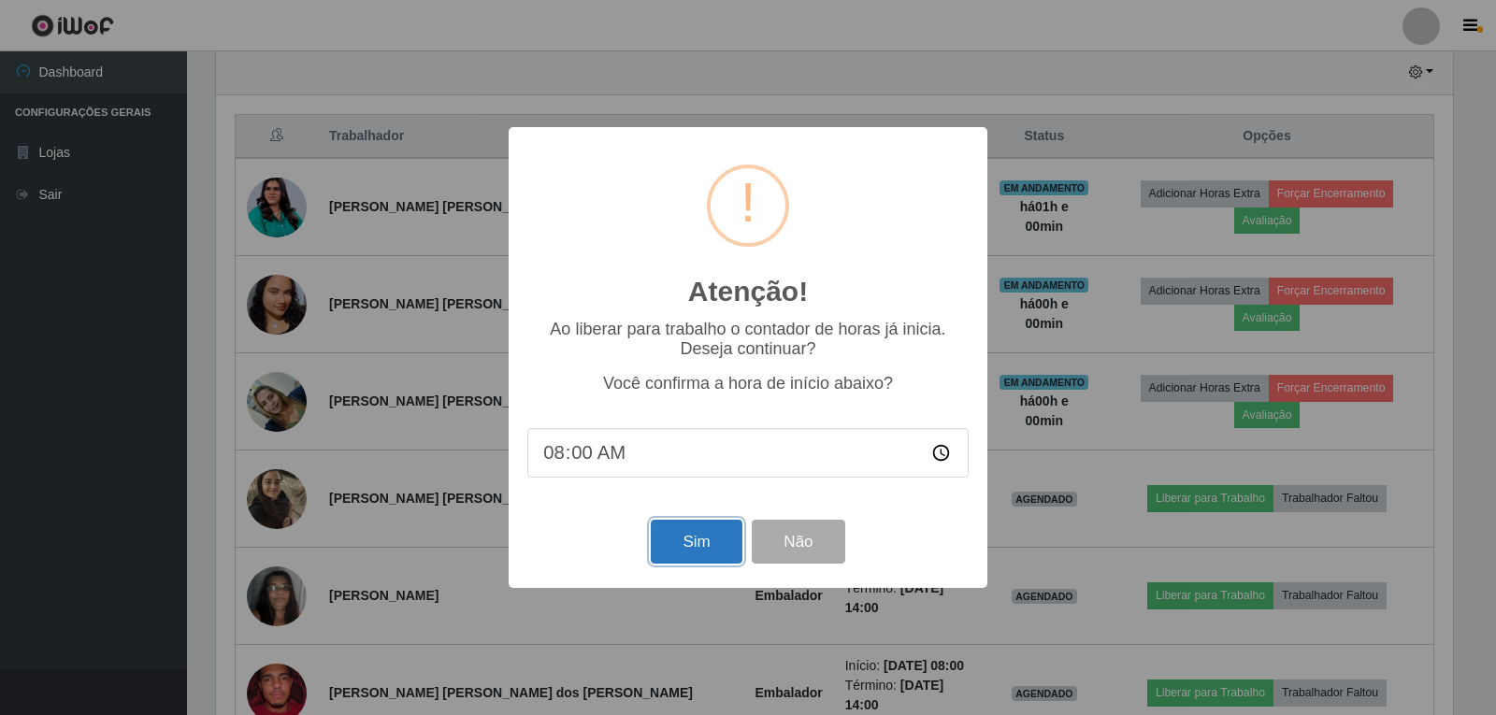
click at [694, 541] on button "Sim" at bounding box center [696, 542] width 91 height 44
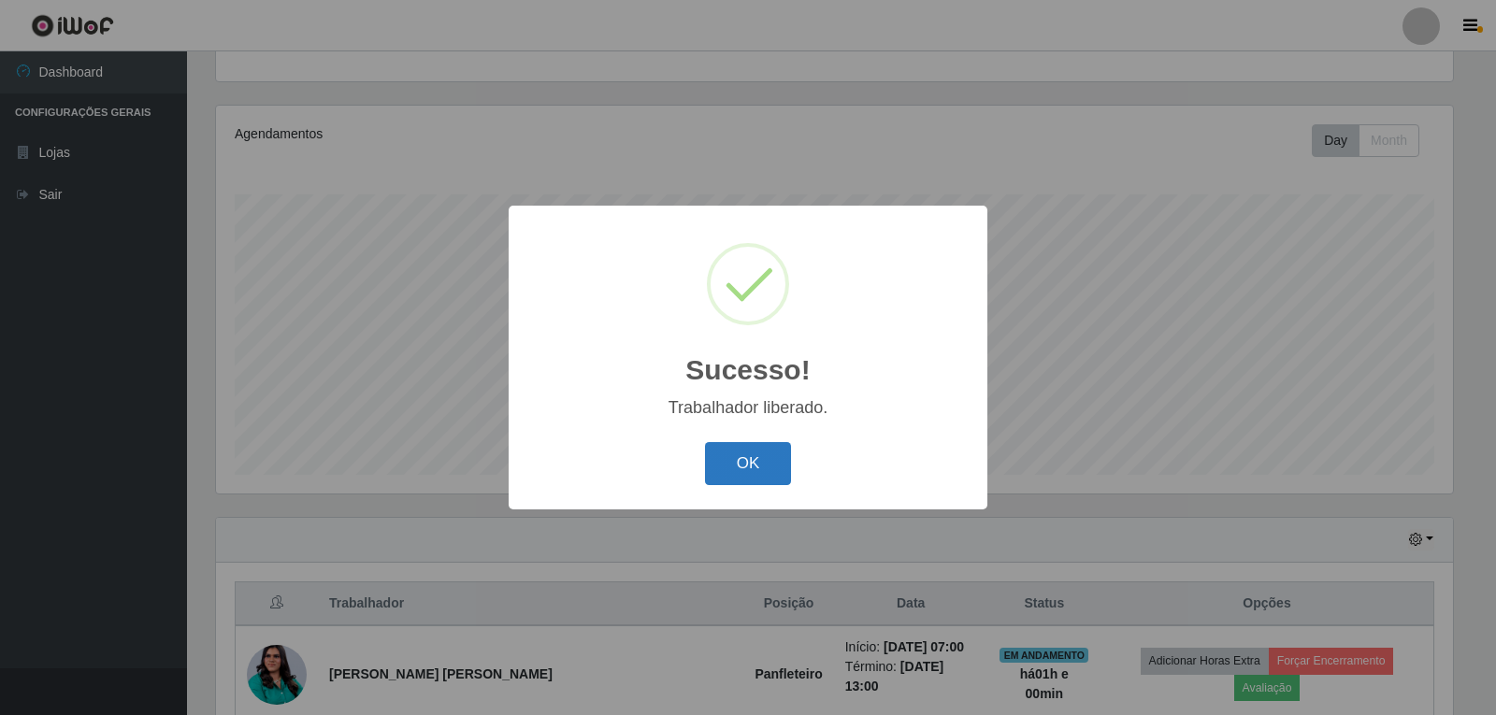
click at [724, 478] on button "OK" at bounding box center [748, 464] width 87 height 44
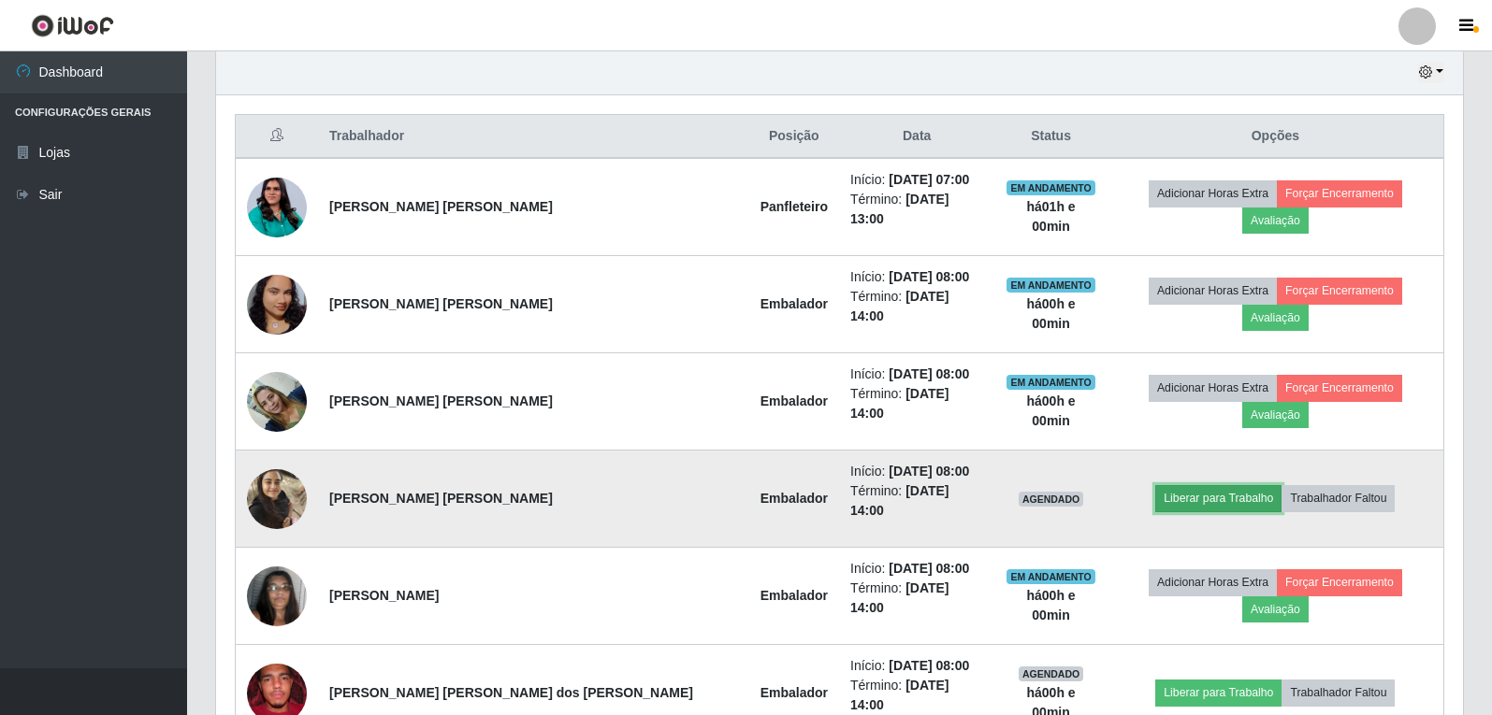
click at [1177, 485] on button "Liberar para Trabalho" at bounding box center [1218, 498] width 126 height 26
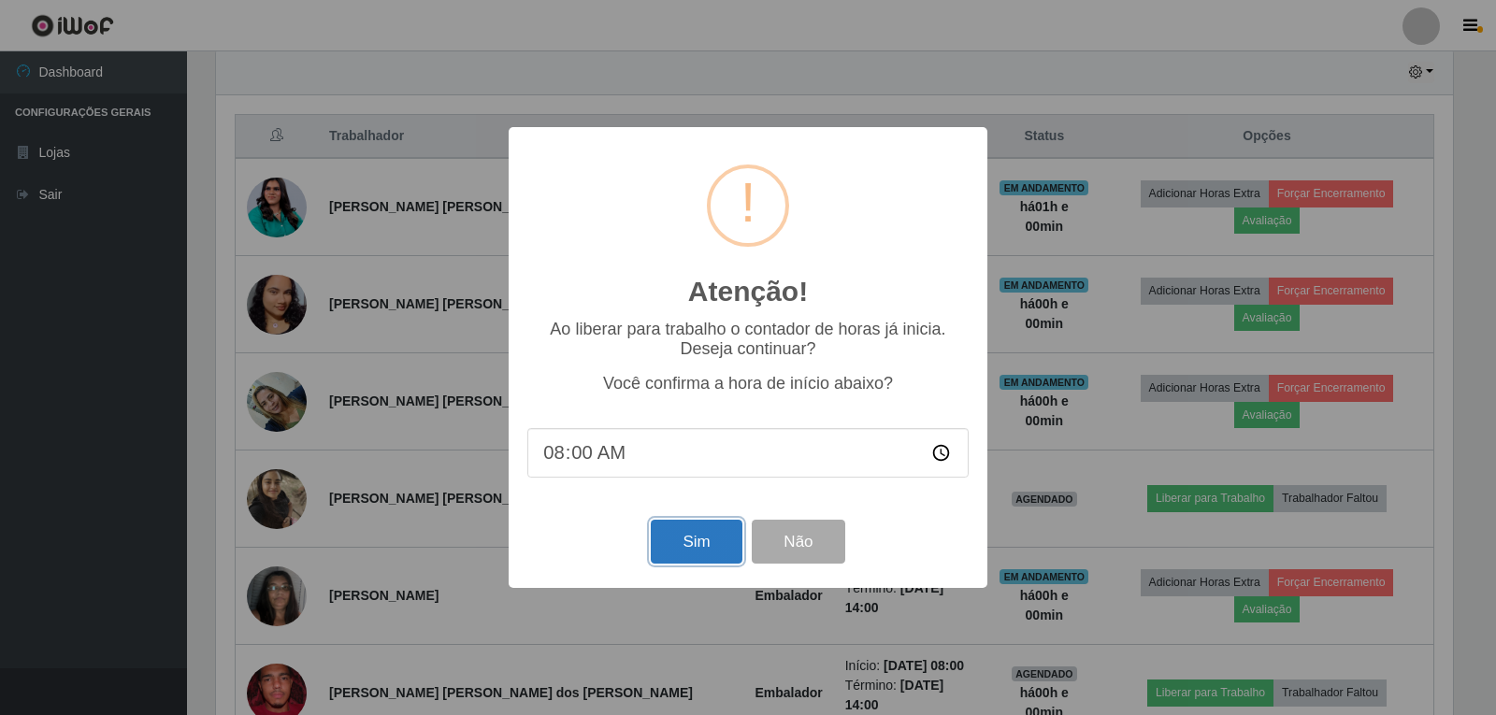
click at [690, 554] on button "Sim" at bounding box center [696, 542] width 91 height 44
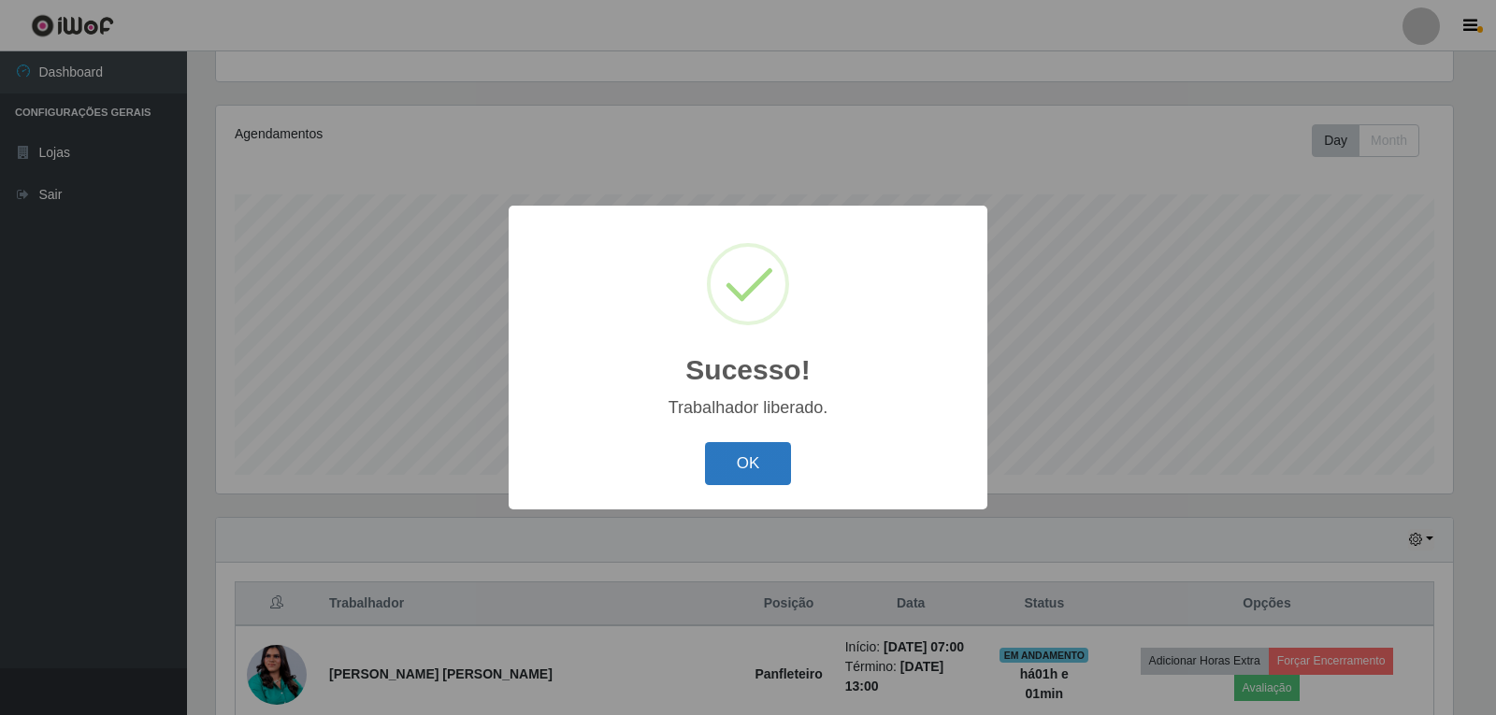
click at [766, 475] on button "OK" at bounding box center [748, 464] width 87 height 44
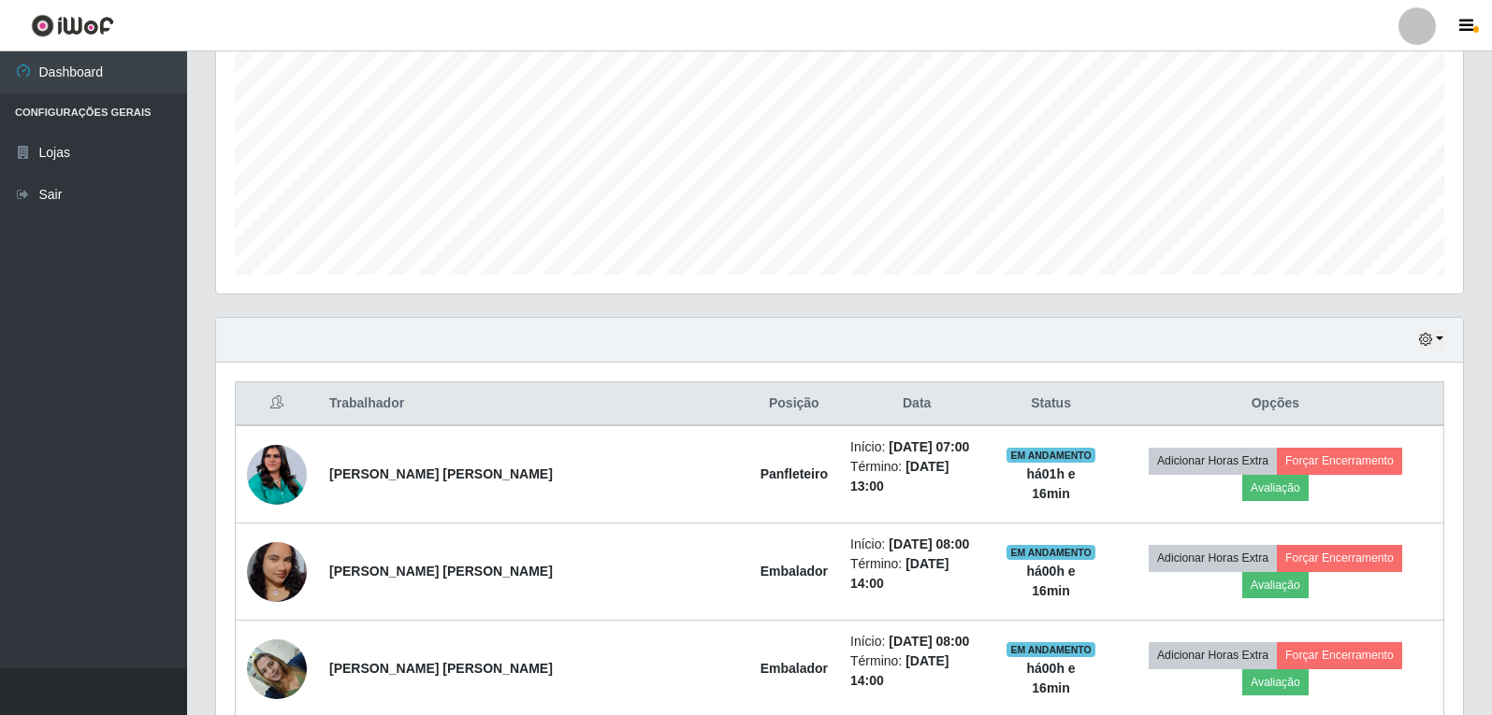
scroll to position [361, 0]
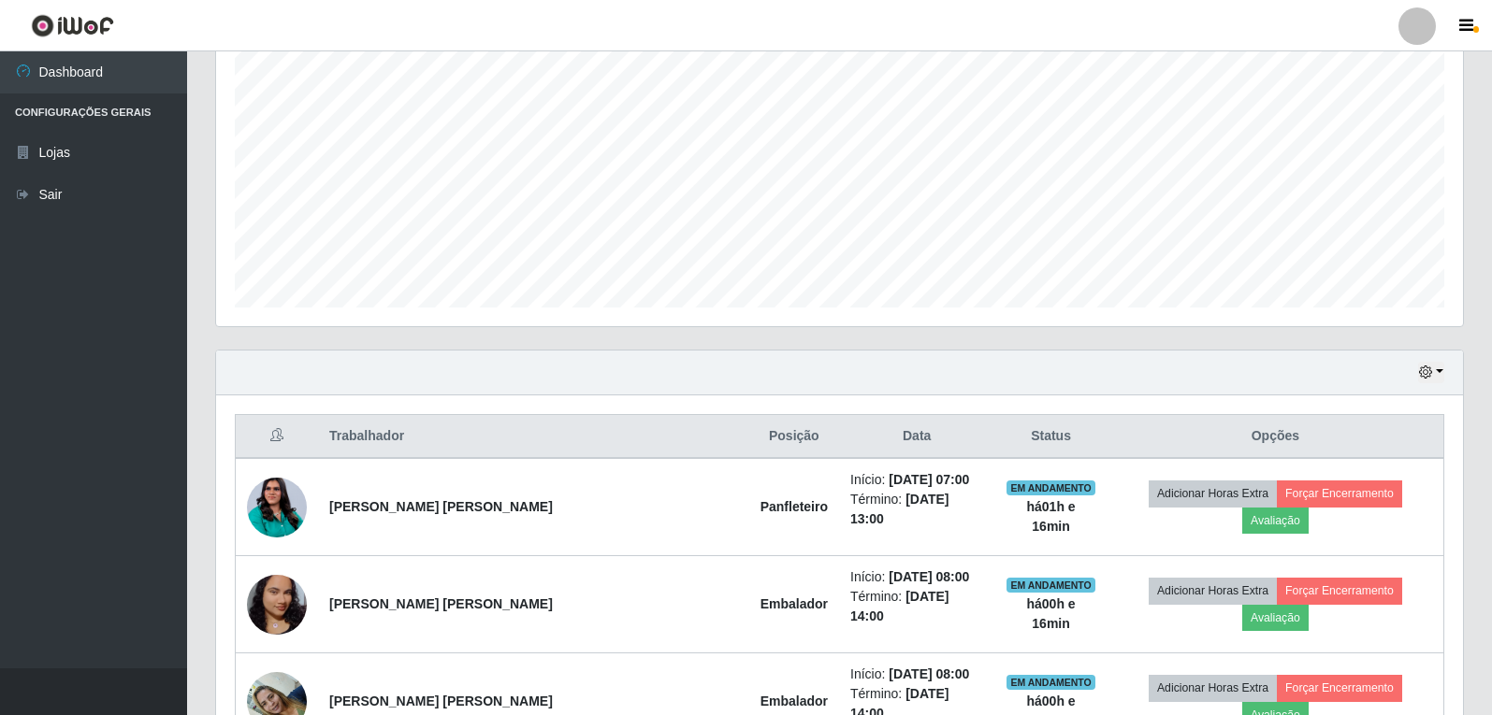
click at [1444, 366] on div "Hoje 1 dia 3 dias 1 Semana Não encerrados" at bounding box center [839, 373] width 1247 height 45
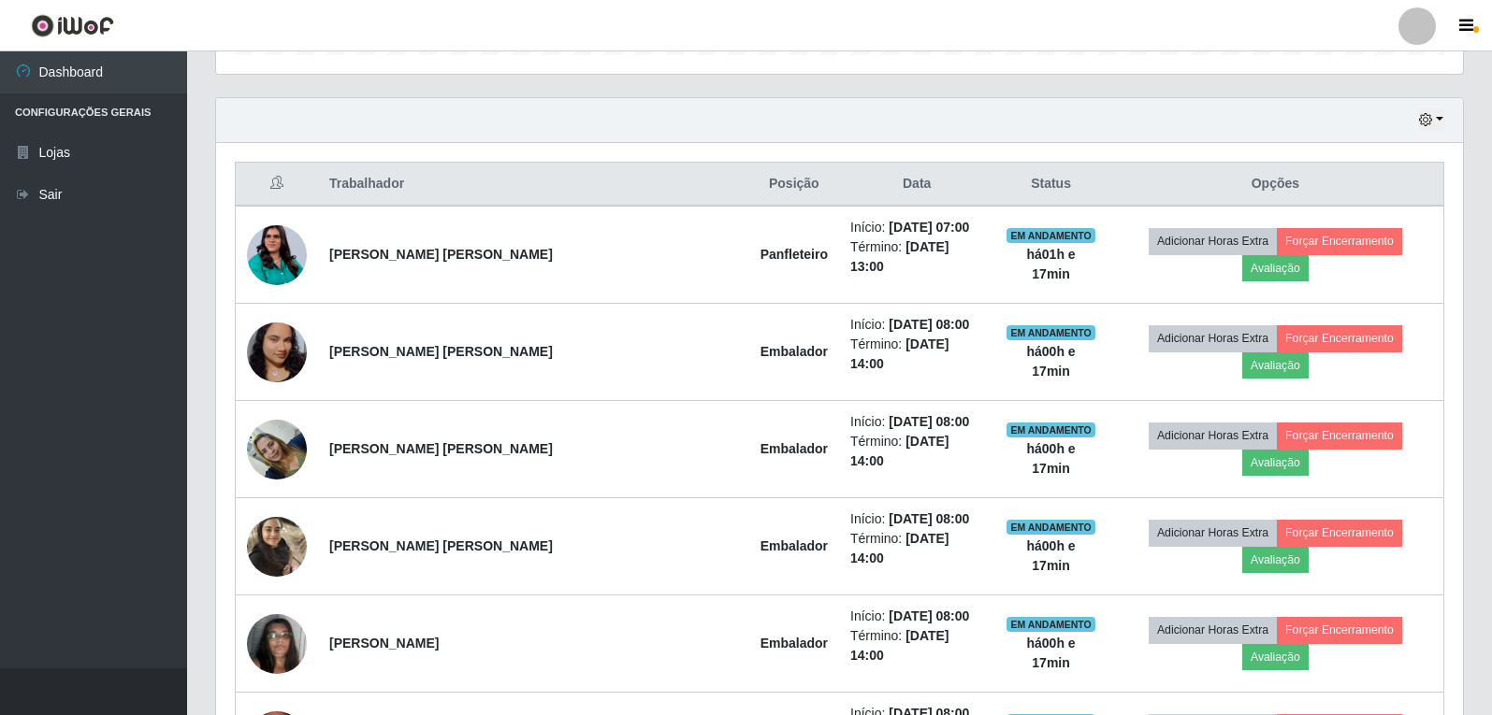
scroll to position [548, 0]
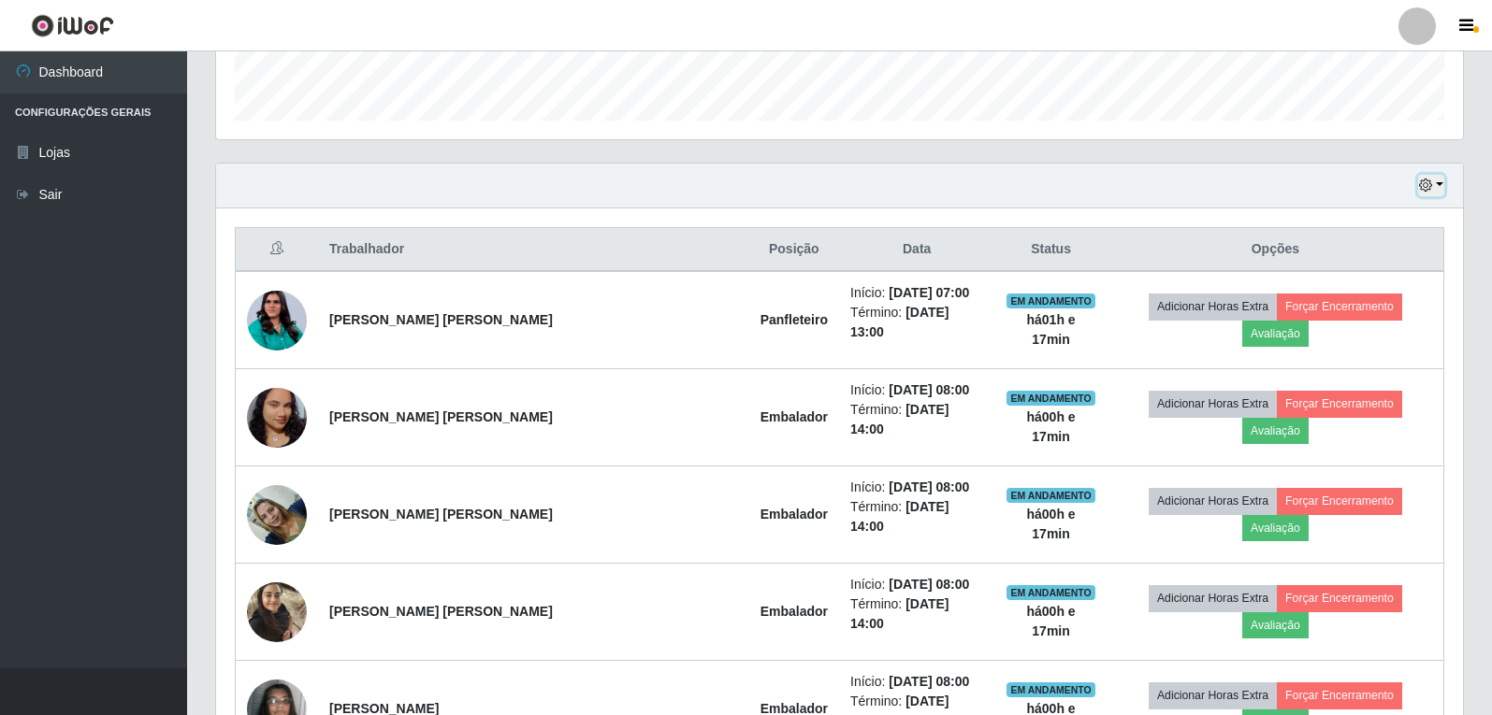
click at [1436, 186] on button "button" at bounding box center [1431, 186] width 26 height 22
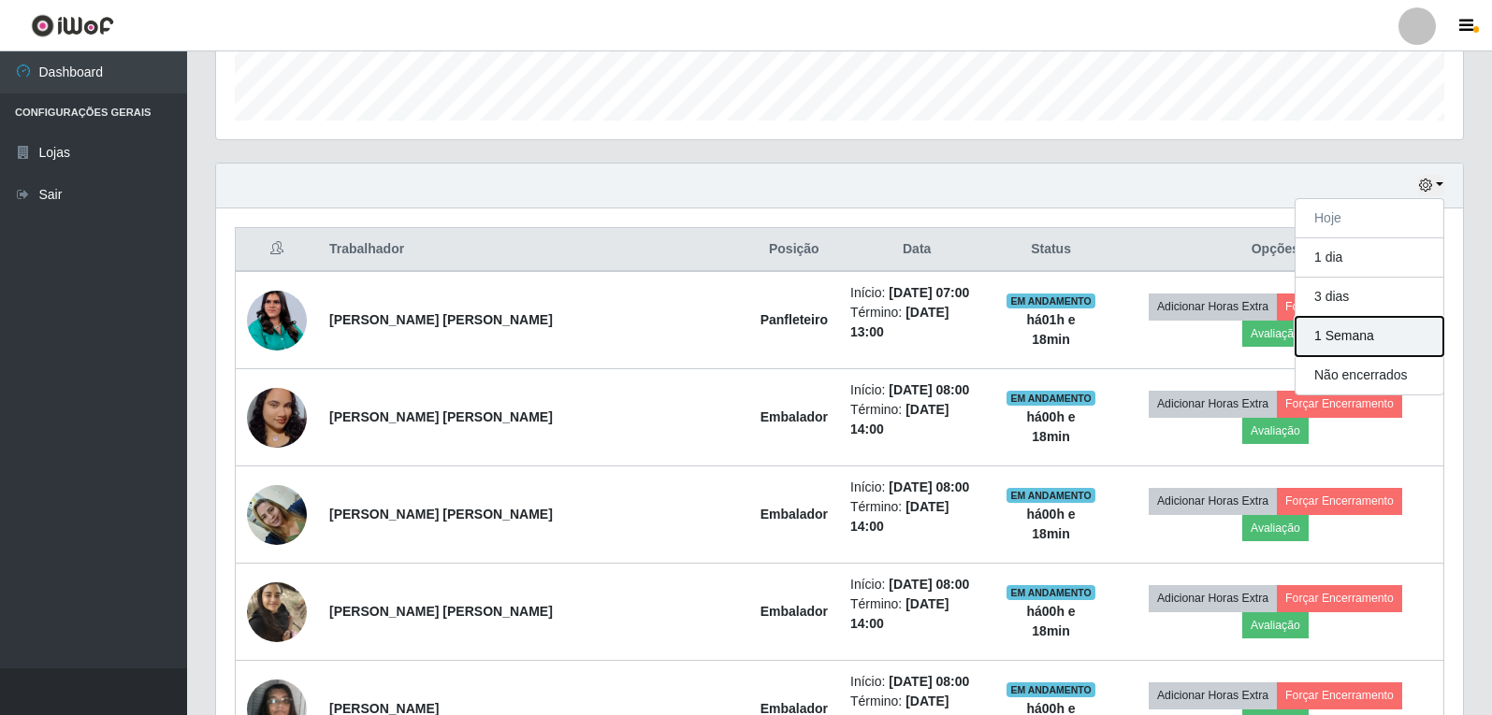
click at [1396, 339] on button "1 Semana" at bounding box center [1369, 336] width 148 height 39
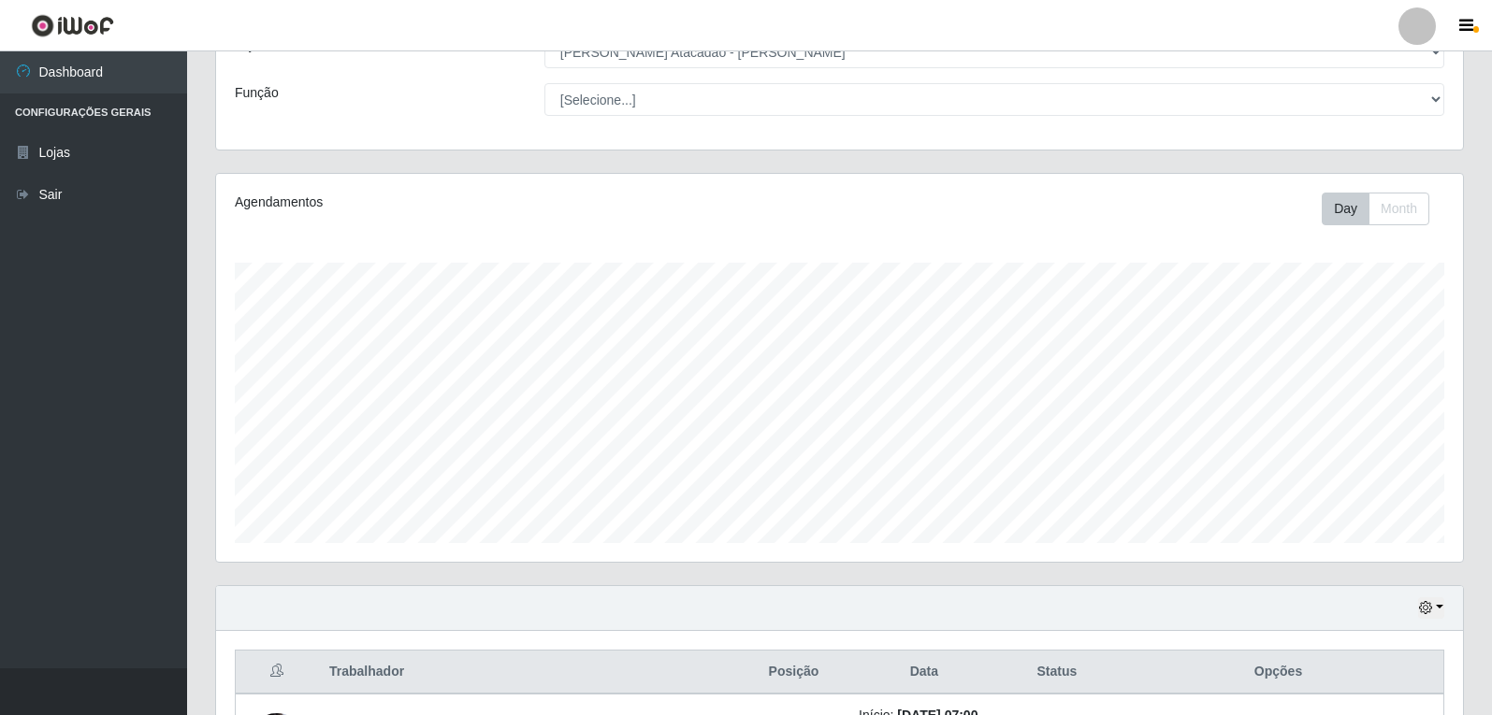
scroll to position [374, 0]
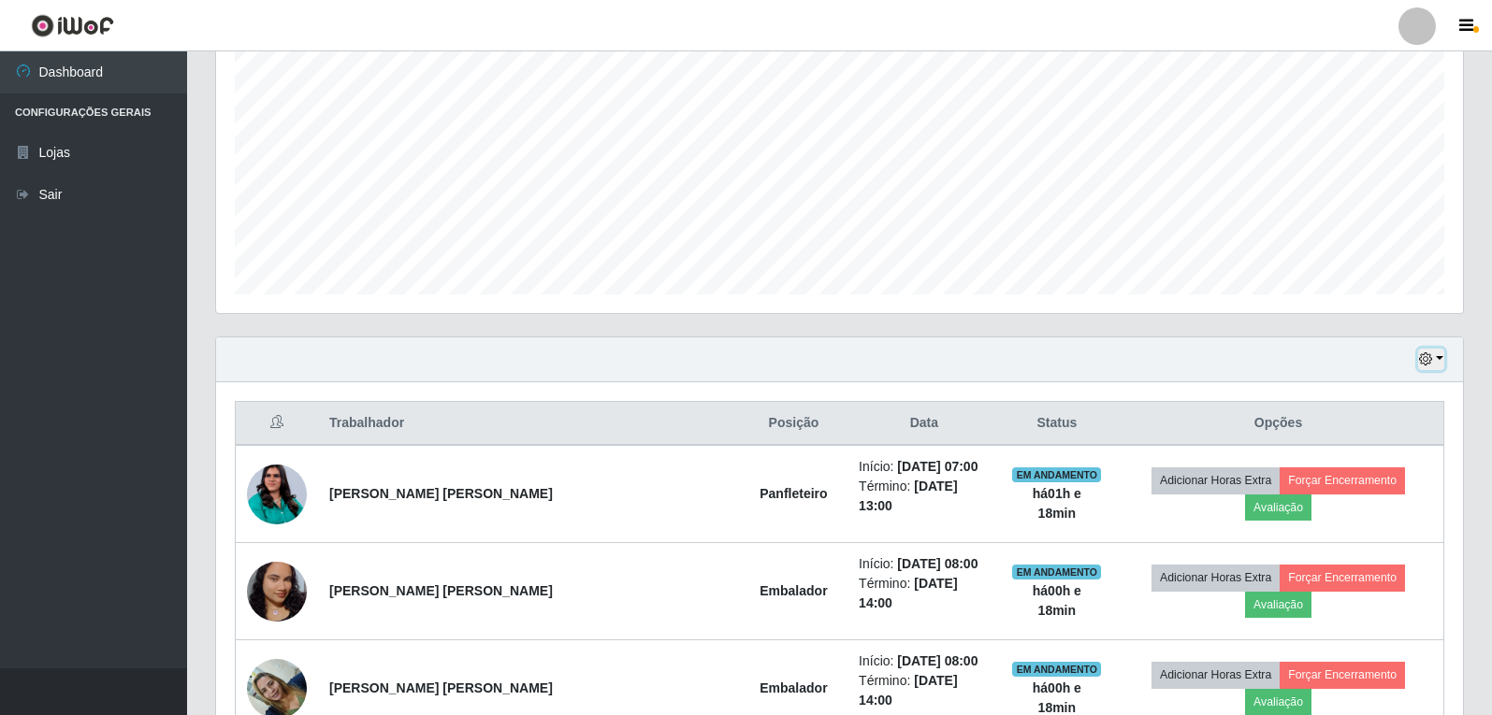
click at [1442, 366] on button "button" at bounding box center [1431, 360] width 26 height 22
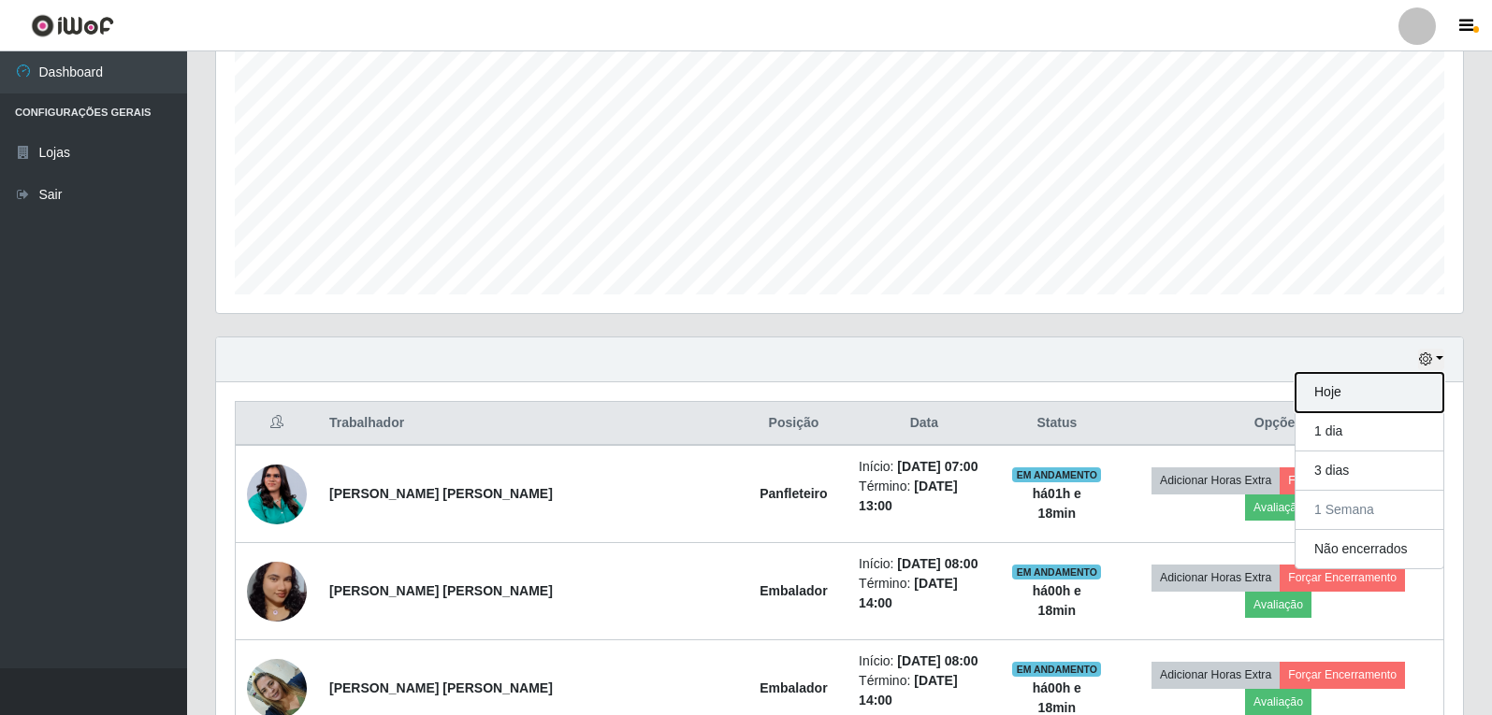
click at [1390, 405] on button "Hoje" at bounding box center [1369, 392] width 148 height 39
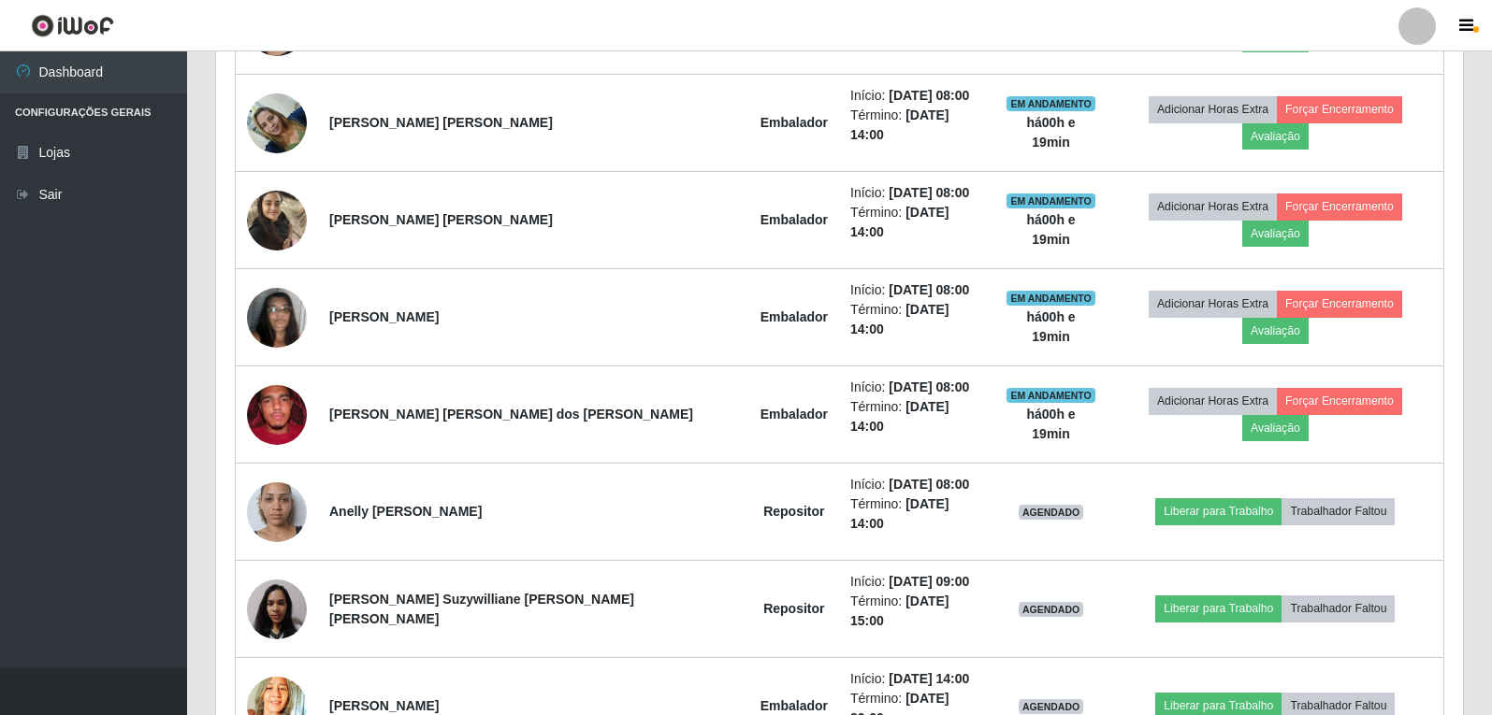
scroll to position [642, 0]
